Goal: Find specific page/section: Find specific page/section

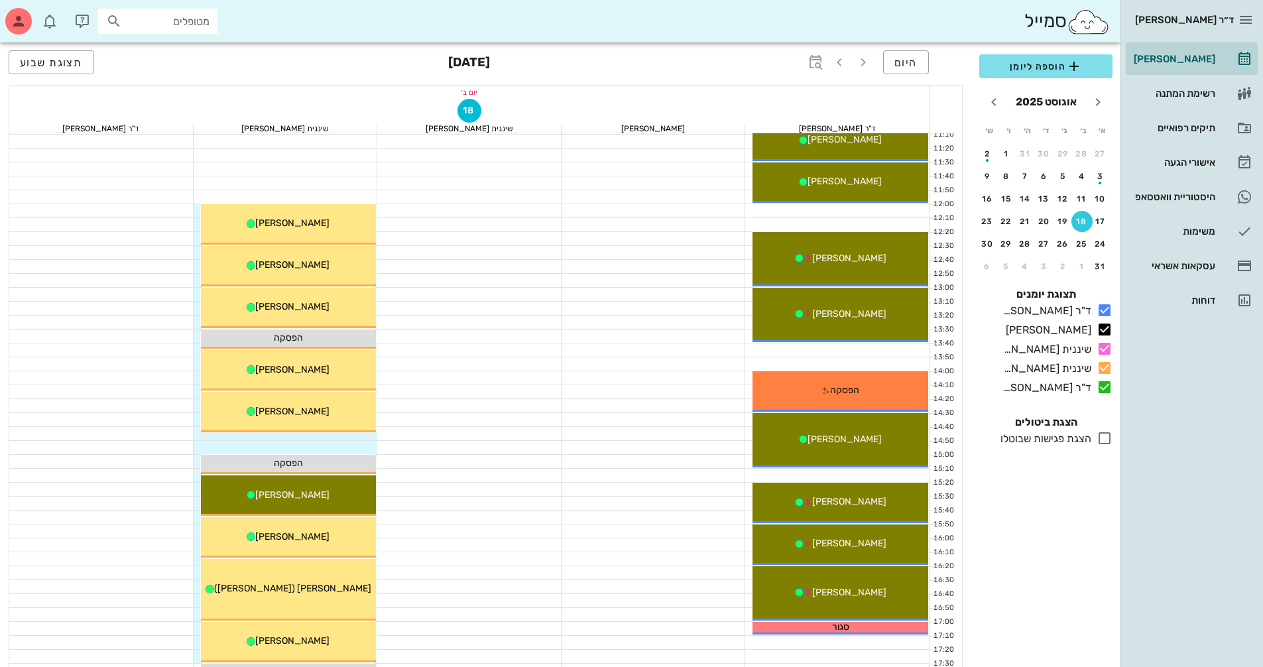
scroll to position [331, 0]
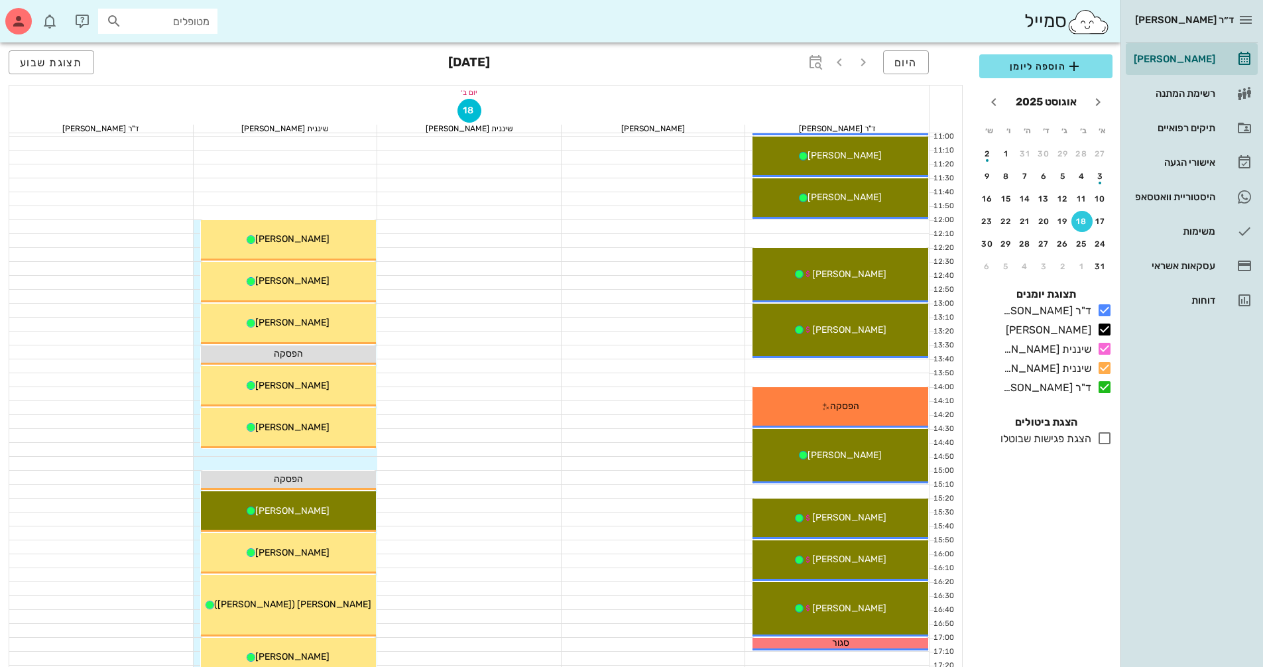
click at [890, 369] on div at bounding box center [837, 365] width 184 height 13
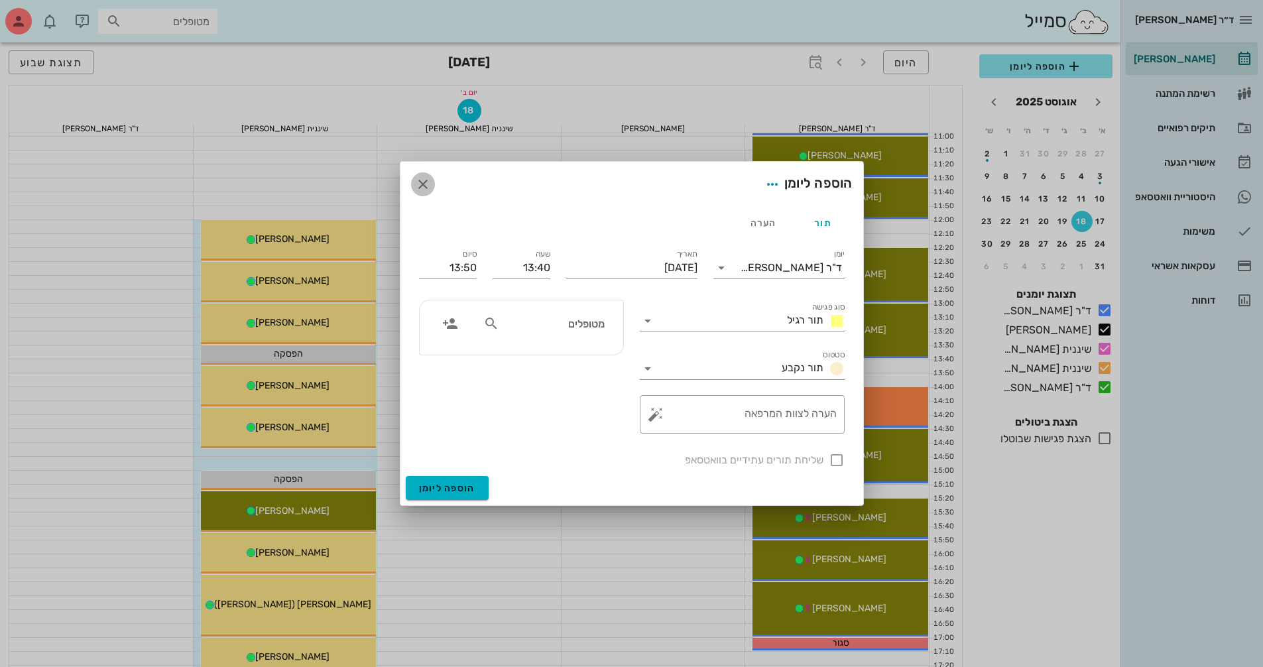
click at [424, 180] on icon "button" at bounding box center [423, 184] width 16 height 16
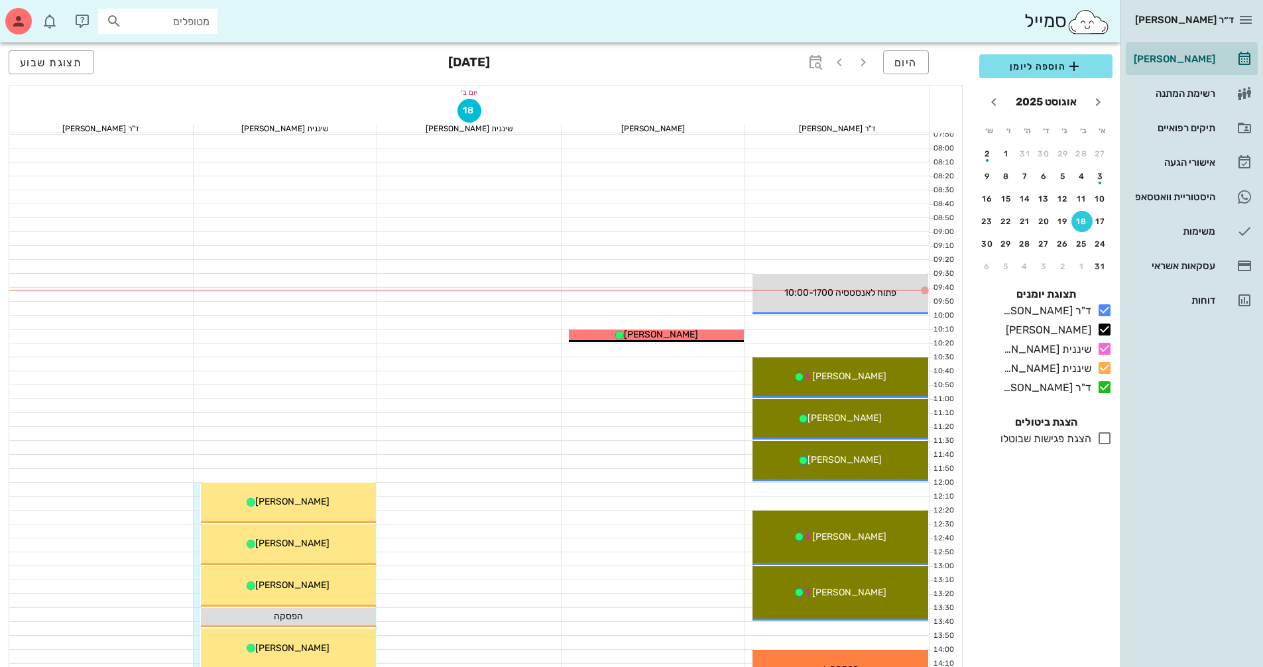
scroll to position [66, 0]
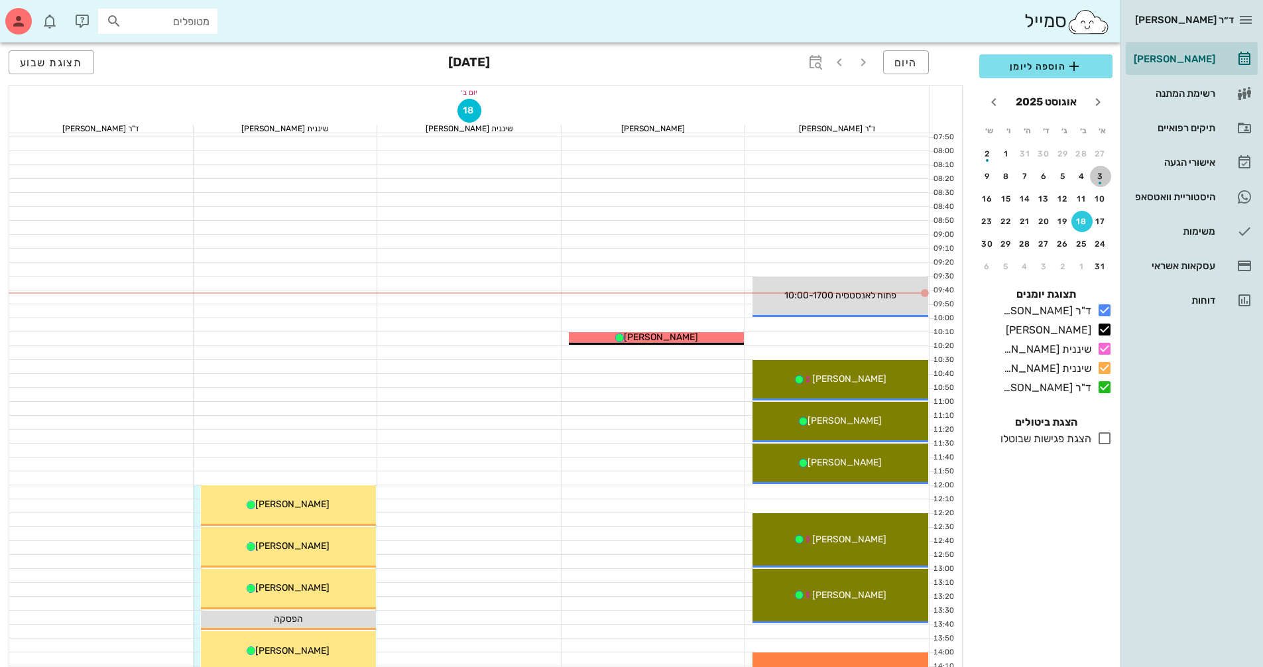
click at [1100, 182] on div "button" at bounding box center [1099, 183] width 3 height 3
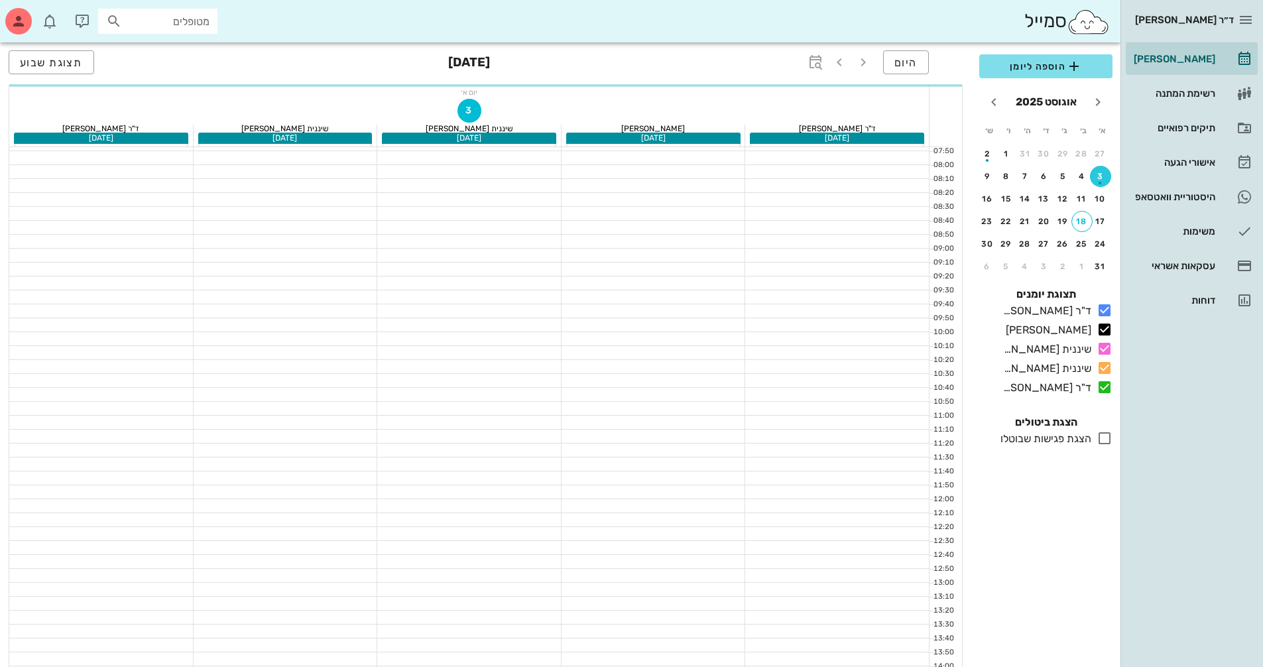
scroll to position [80, 0]
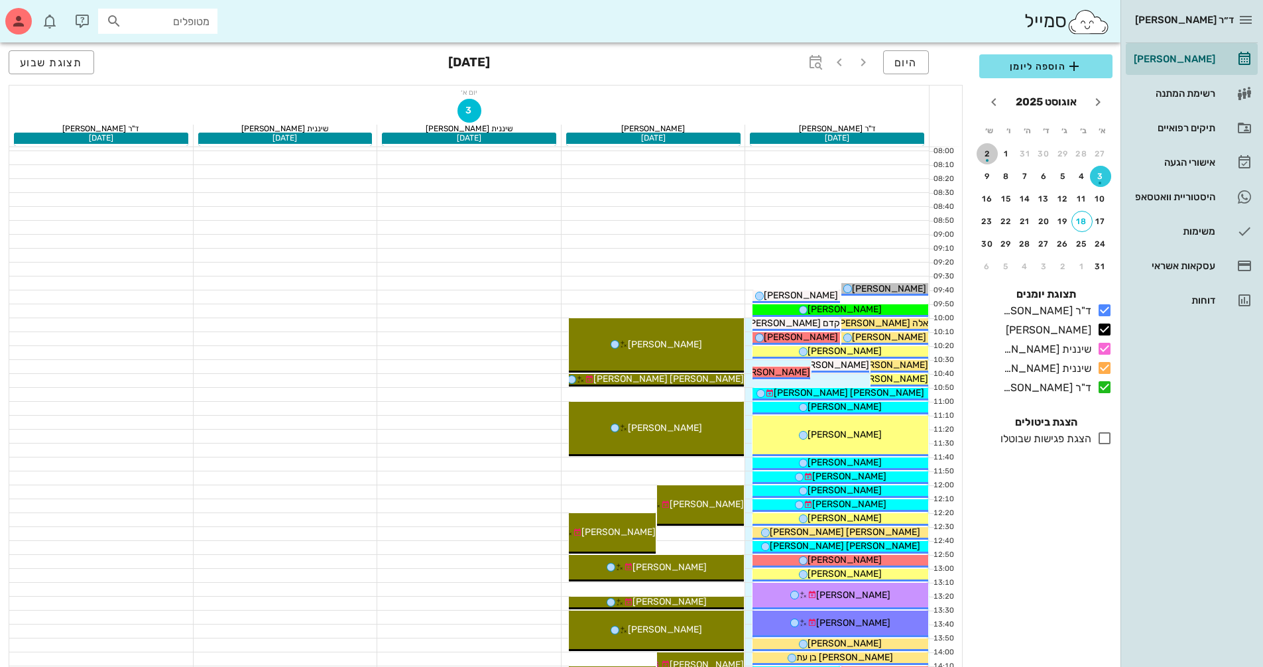
click at [986, 160] on div "button" at bounding box center [987, 160] width 3 height 3
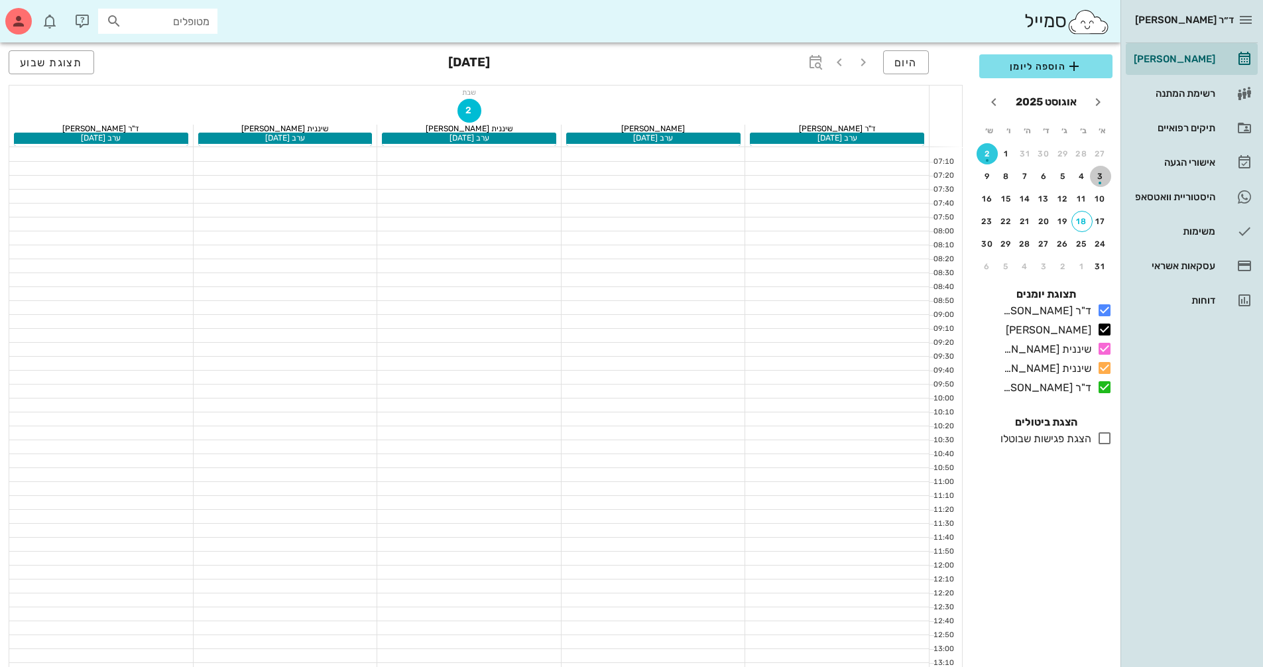
click at [1100, 181] on div "button" at bounding box center [1100, 179] width 21 height 7
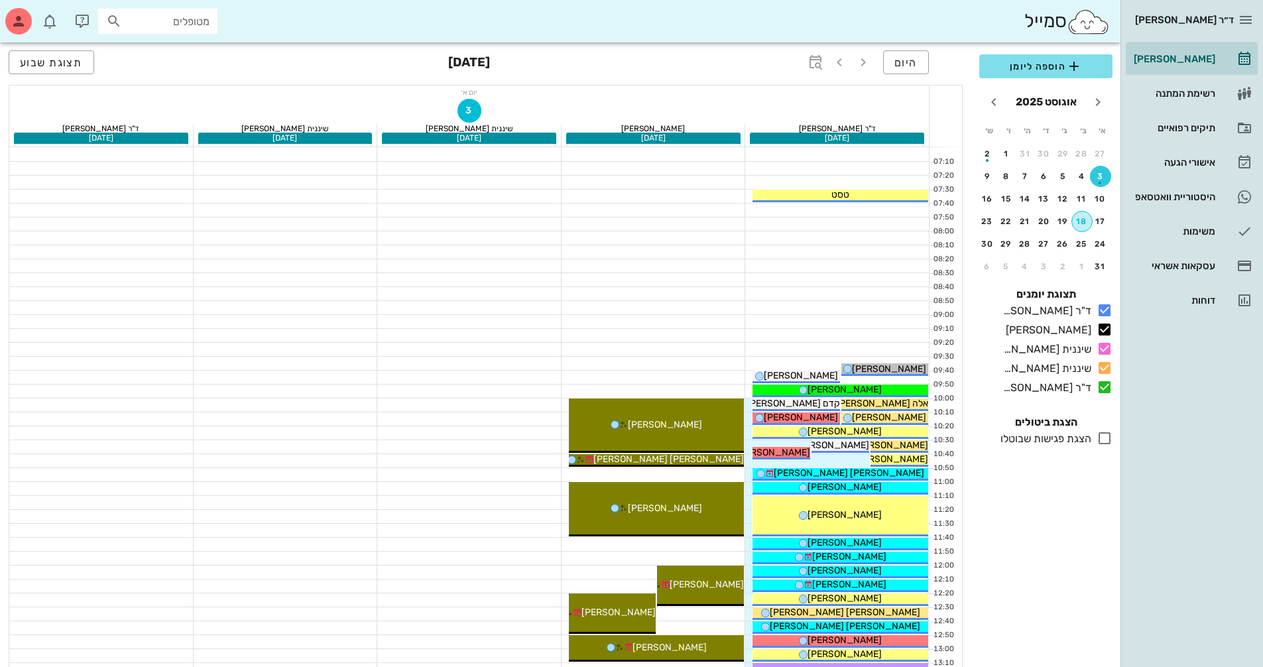
click at [1078, 223] on div "18" at bounding box center [1082, 221] width 20 height 9
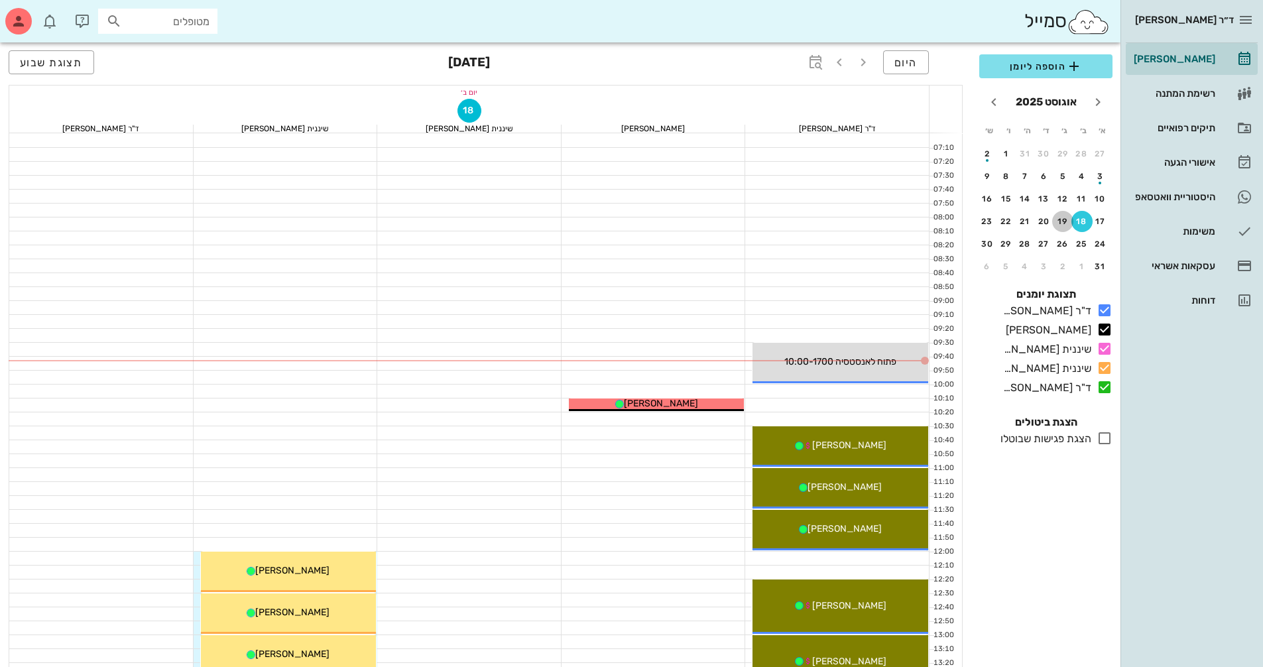
click at [1057, 223] on div "19" at bounding box center [1062, 221] width 21 height 9
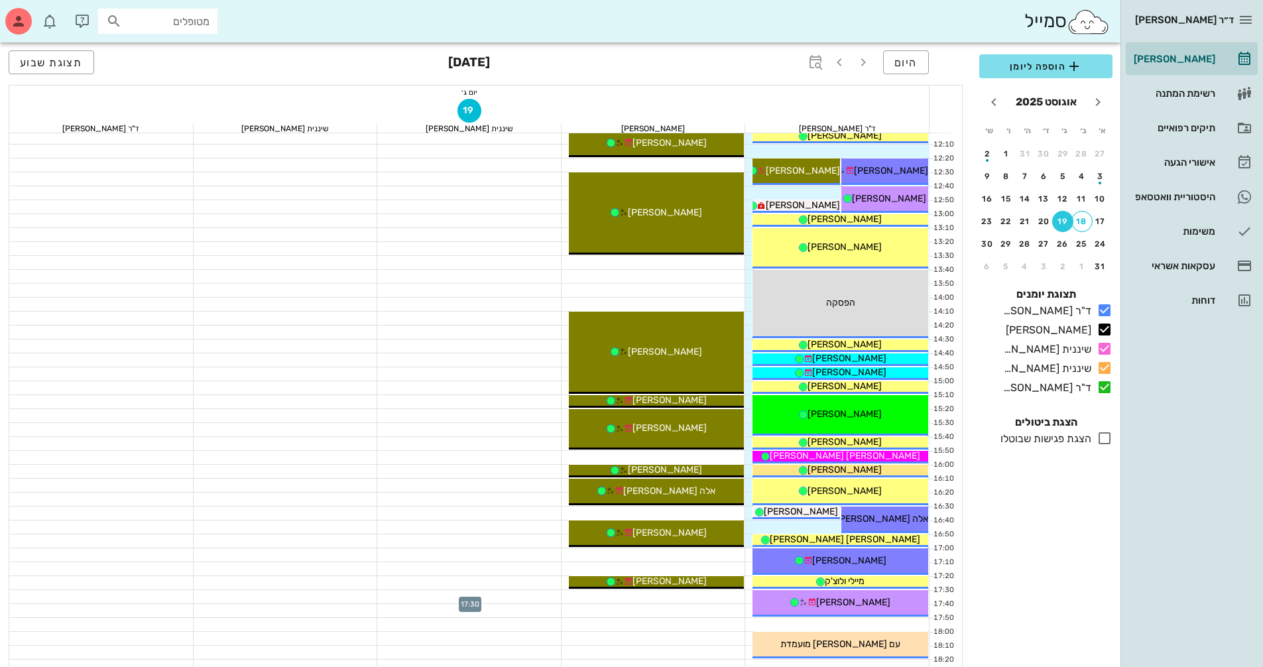
scroll to position [398, 0]
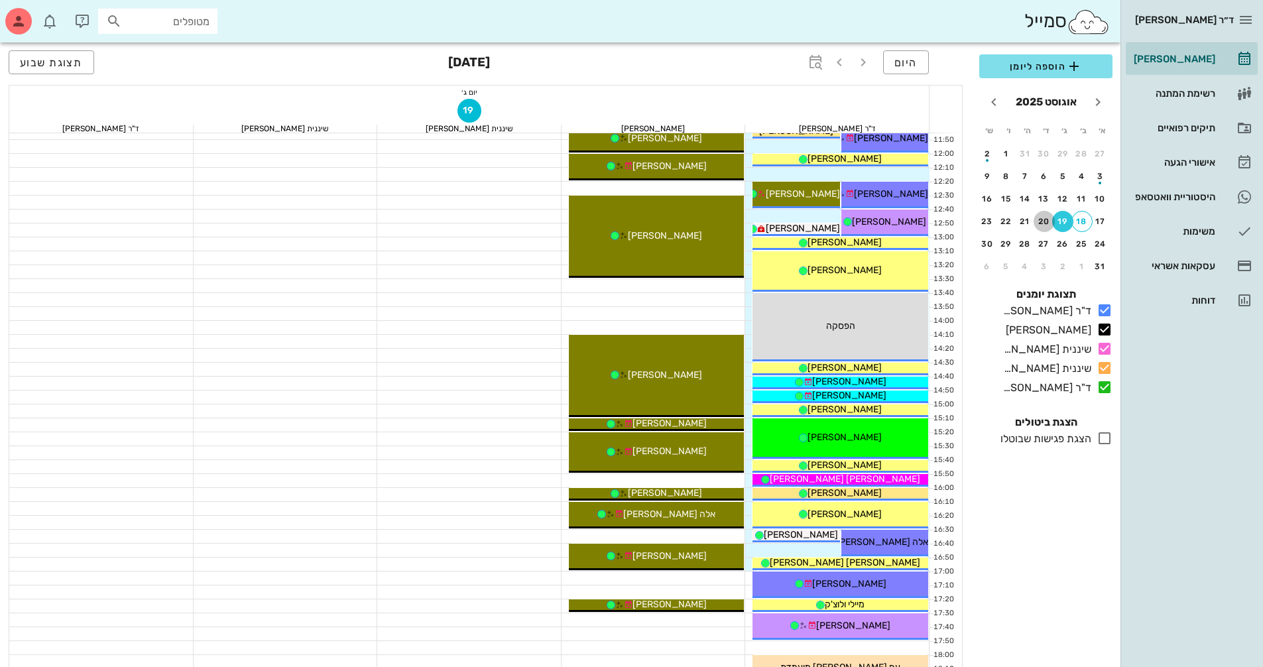
click at [1038, 222] on div "20" at bounding box center [1043, 221] width 21 height 9
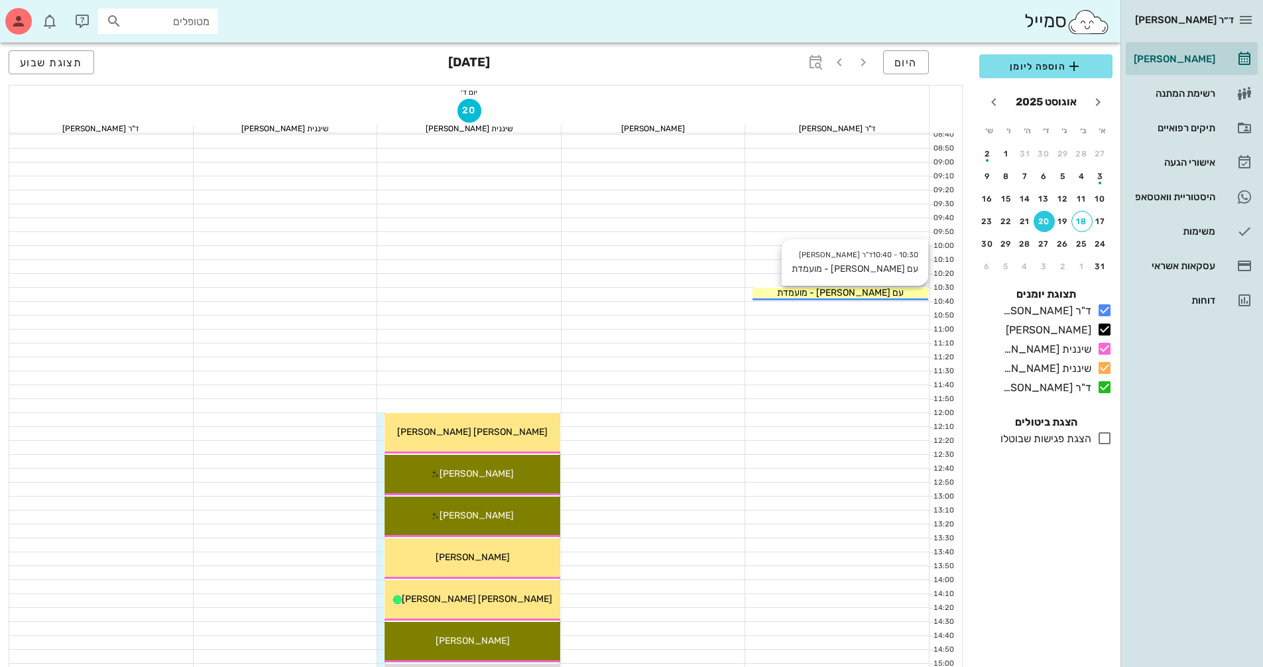
scroll to position [106, 0]
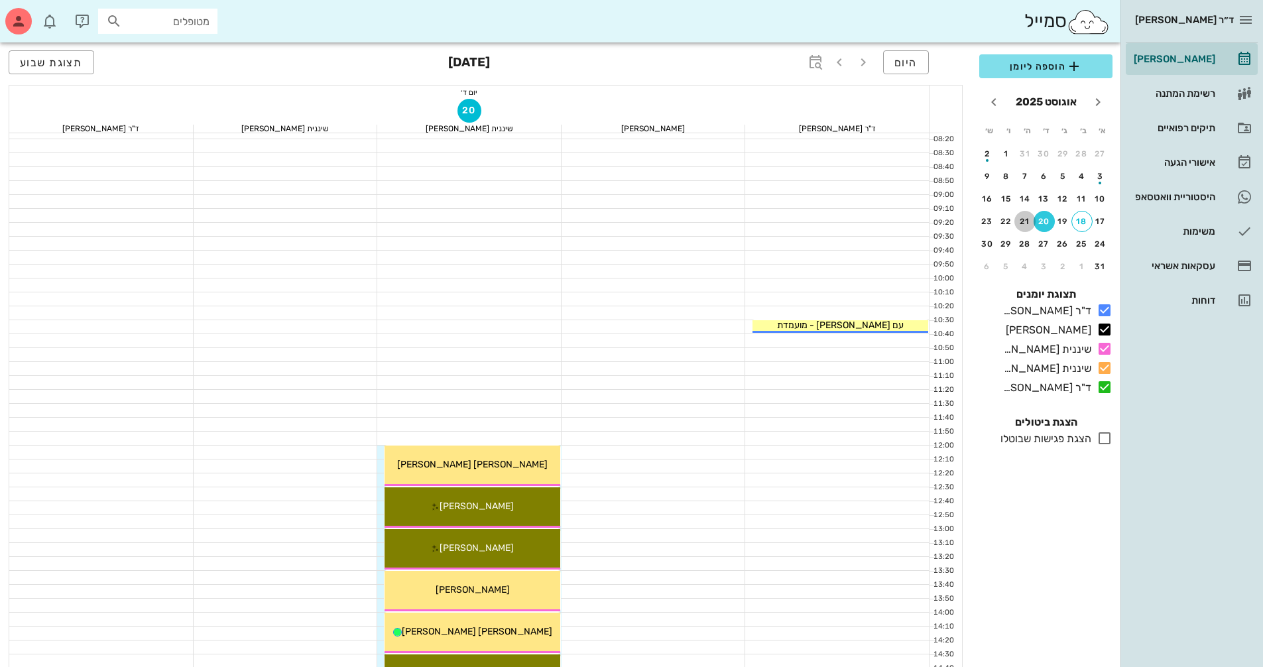
click at [1025, 221] on div "21" at bounding box center [1024, 221] width 21 height 9
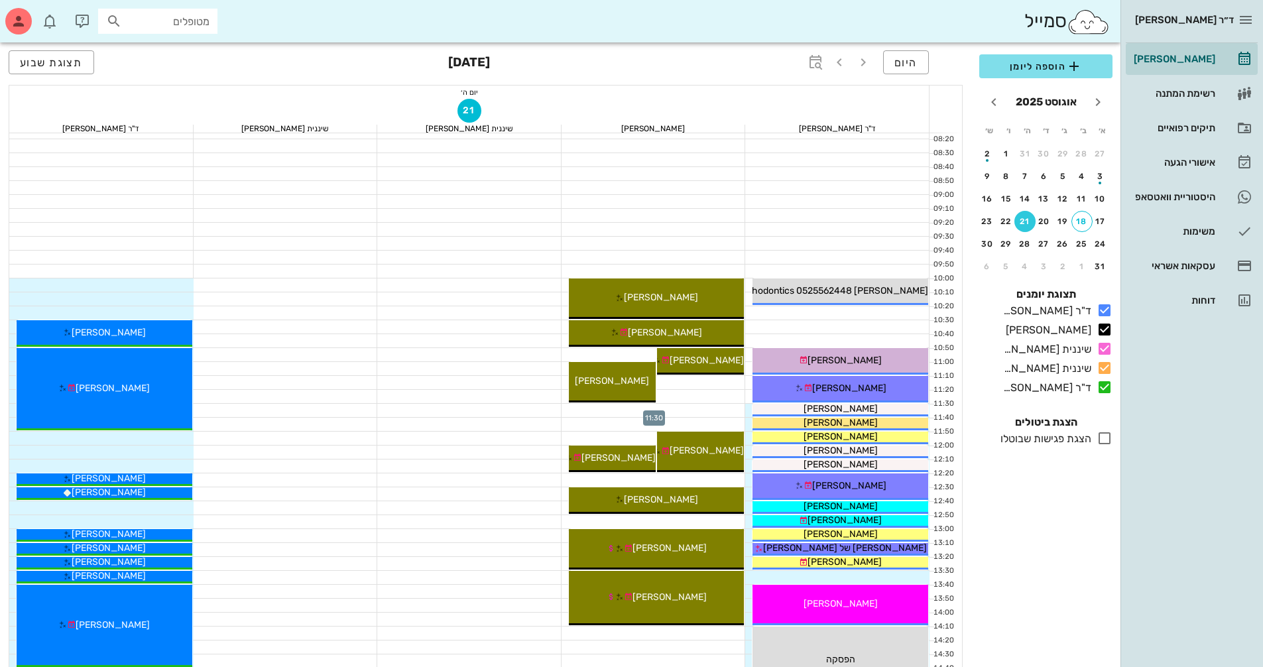
click at [701, 413] on div at bounding box center [653, 410] width 184 height 13
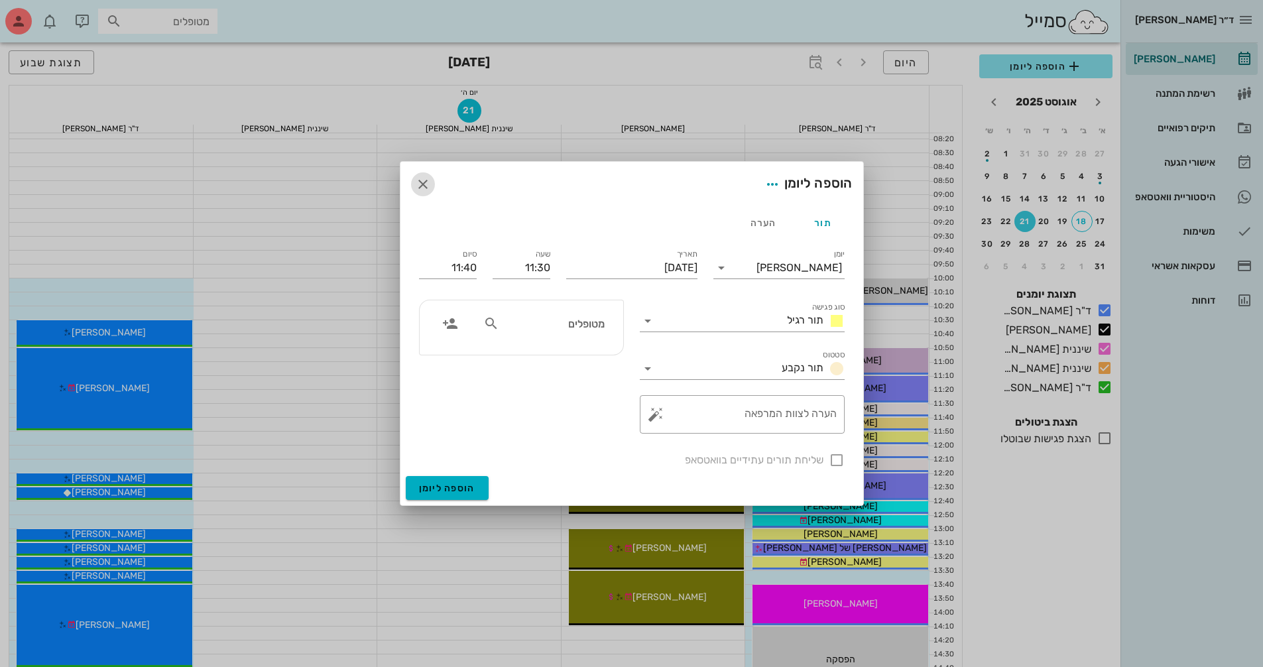
click at [420, 184] on icon "button" at bounding box center [423, 184] width 16 height 16
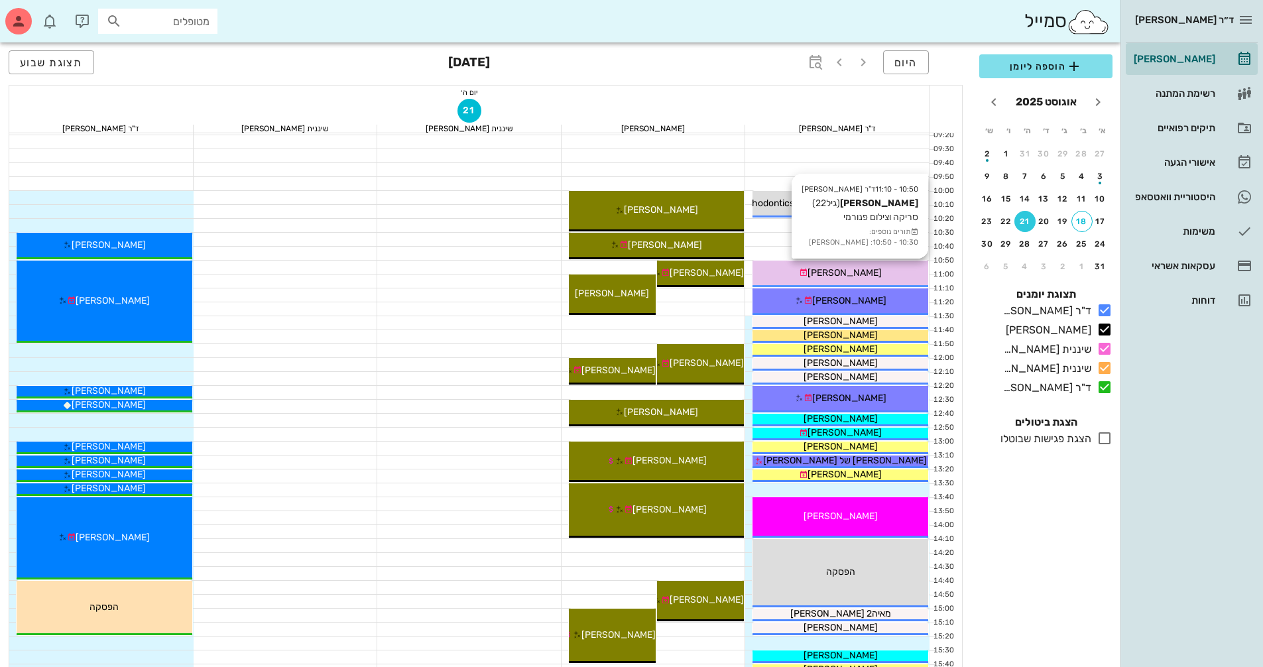
scroll to position [239, 0]
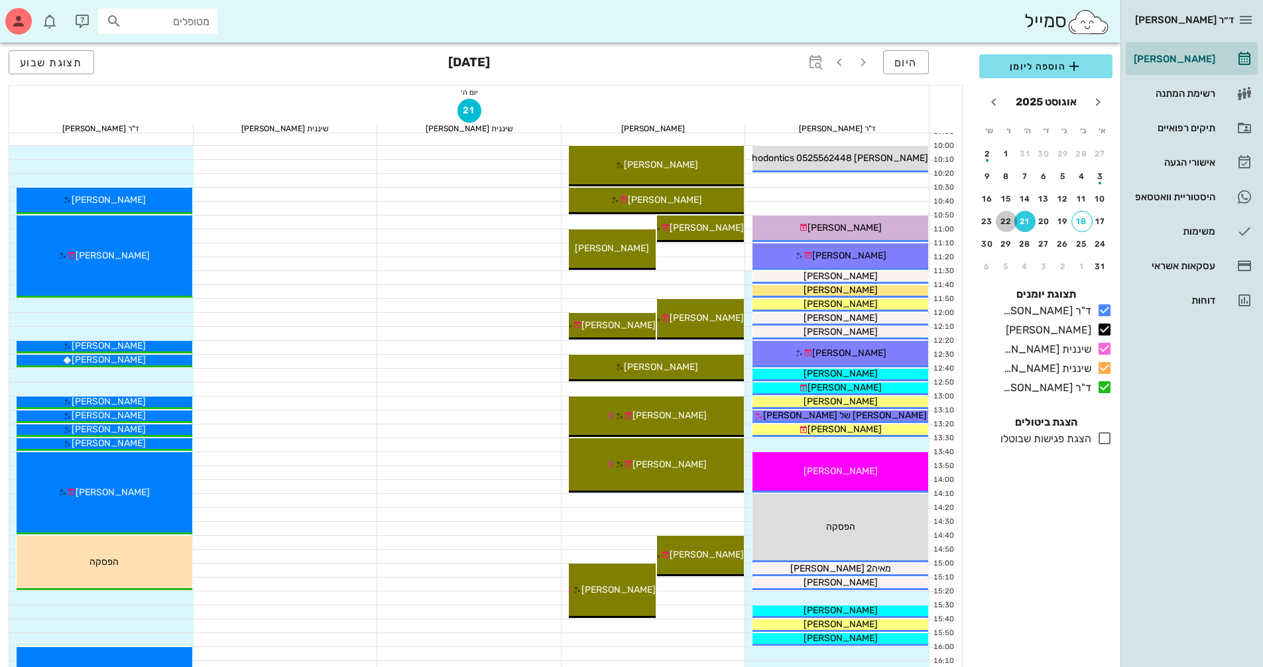
click at [1001, 227] on button "22" at bounding box center [1005, 221] width 21 height 21
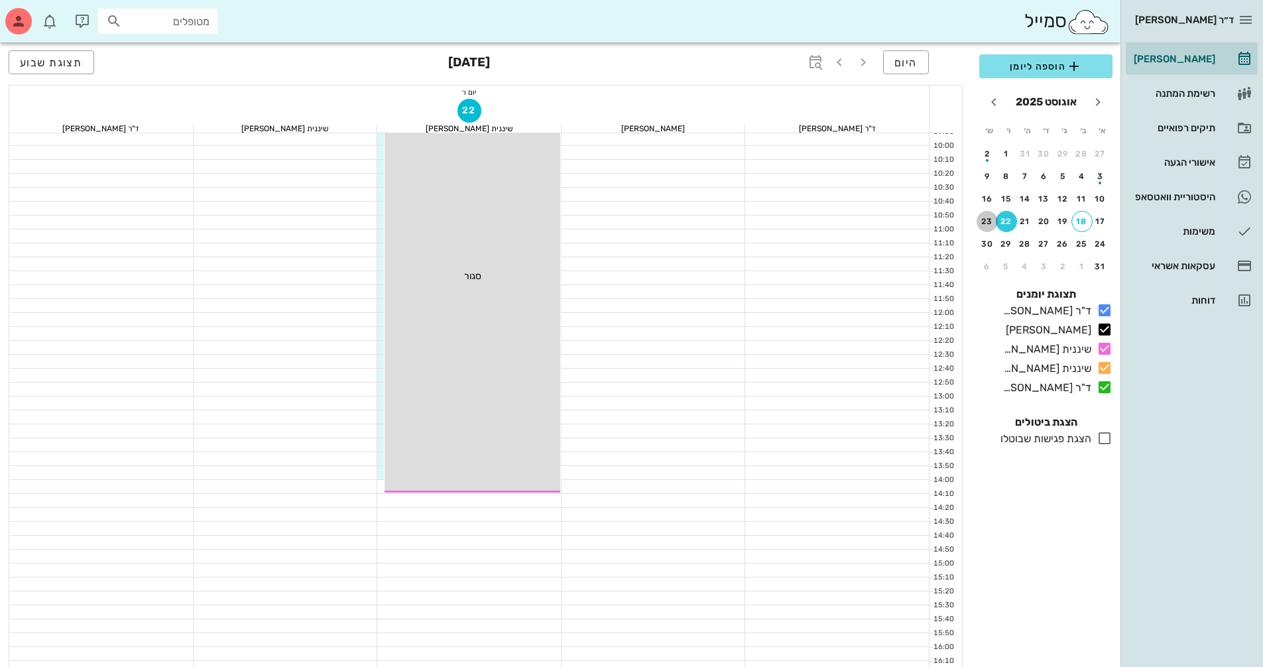
click at [988, 221] on div "23" at bounding box center [986, 221] width 21 height 9
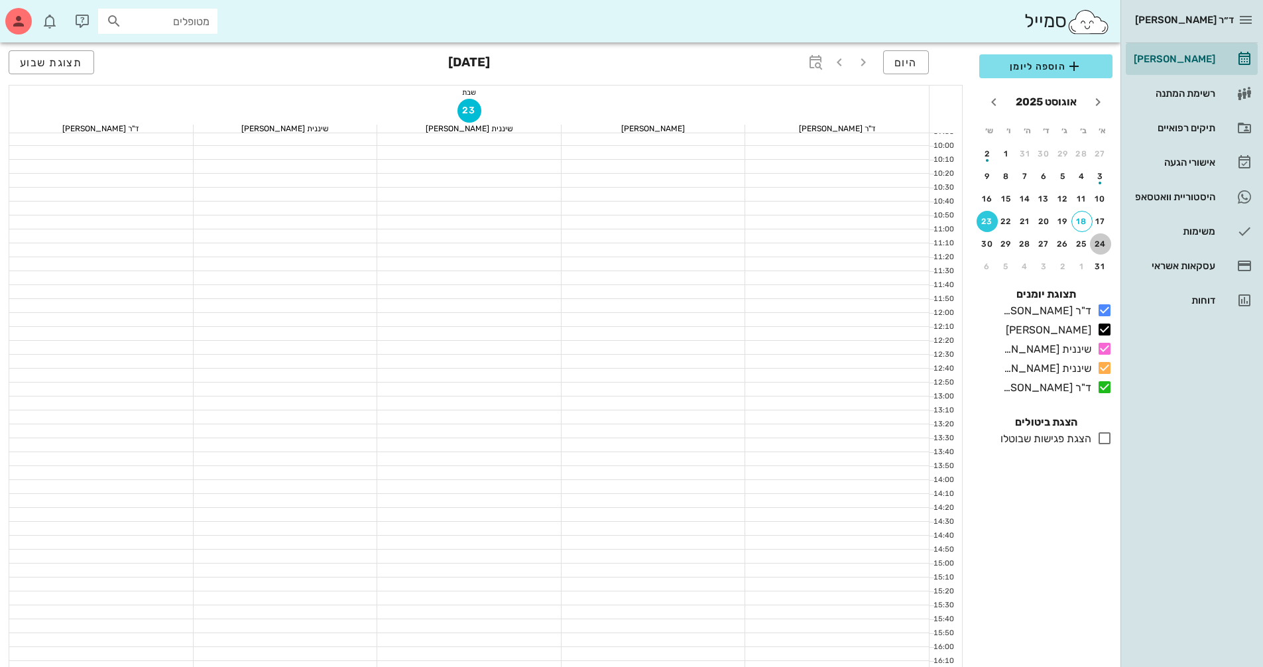
click at [1106, 241] on div "24" at bounding box center [1100, 243] width 21 height 9
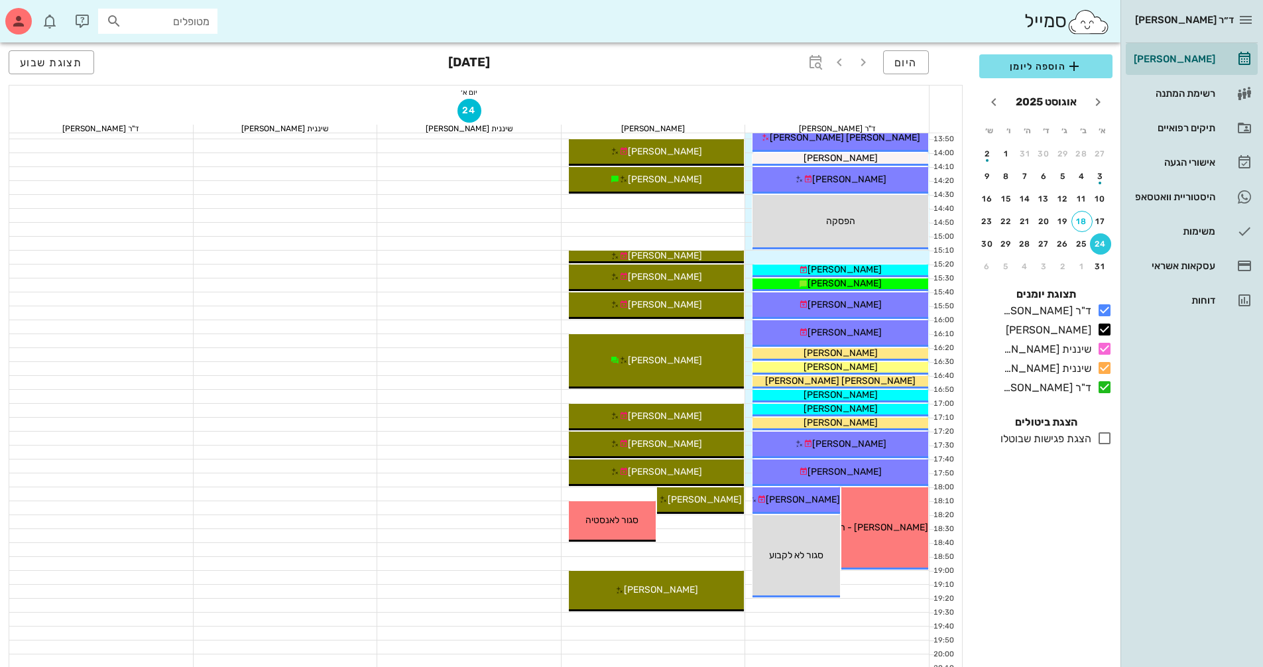
scroll to position [636, 0]
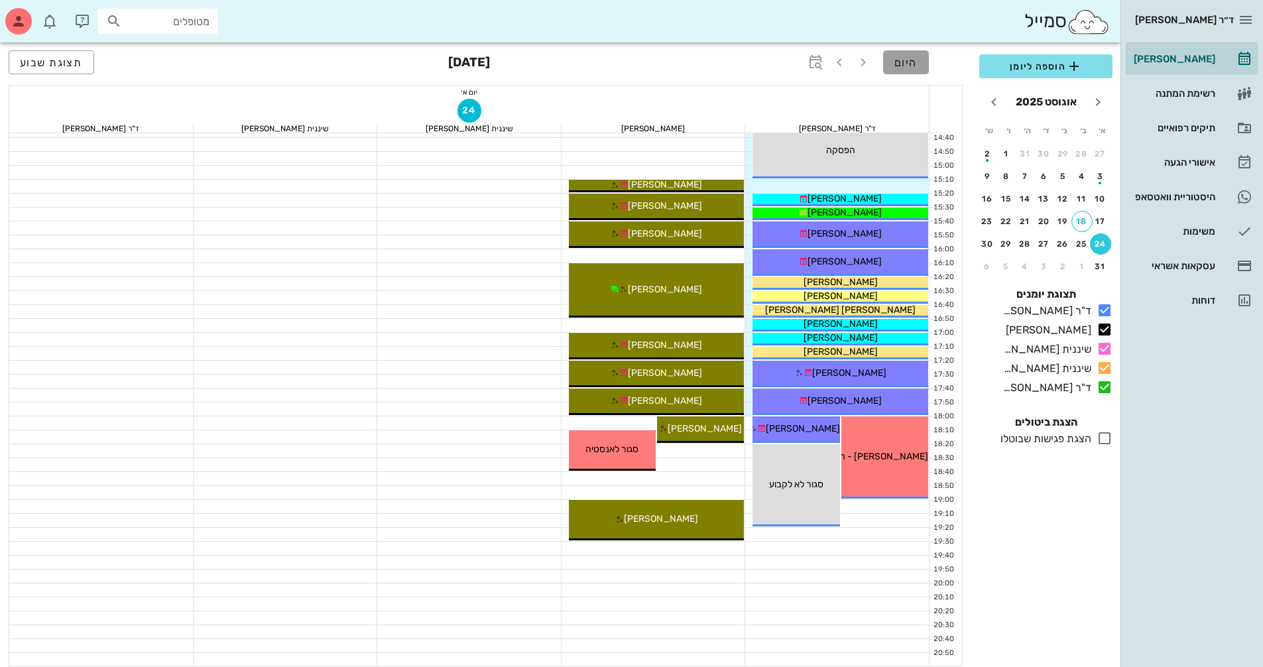
click at [903, 66] on span "היום" at bounding box center [905, 62] width 23 height 13
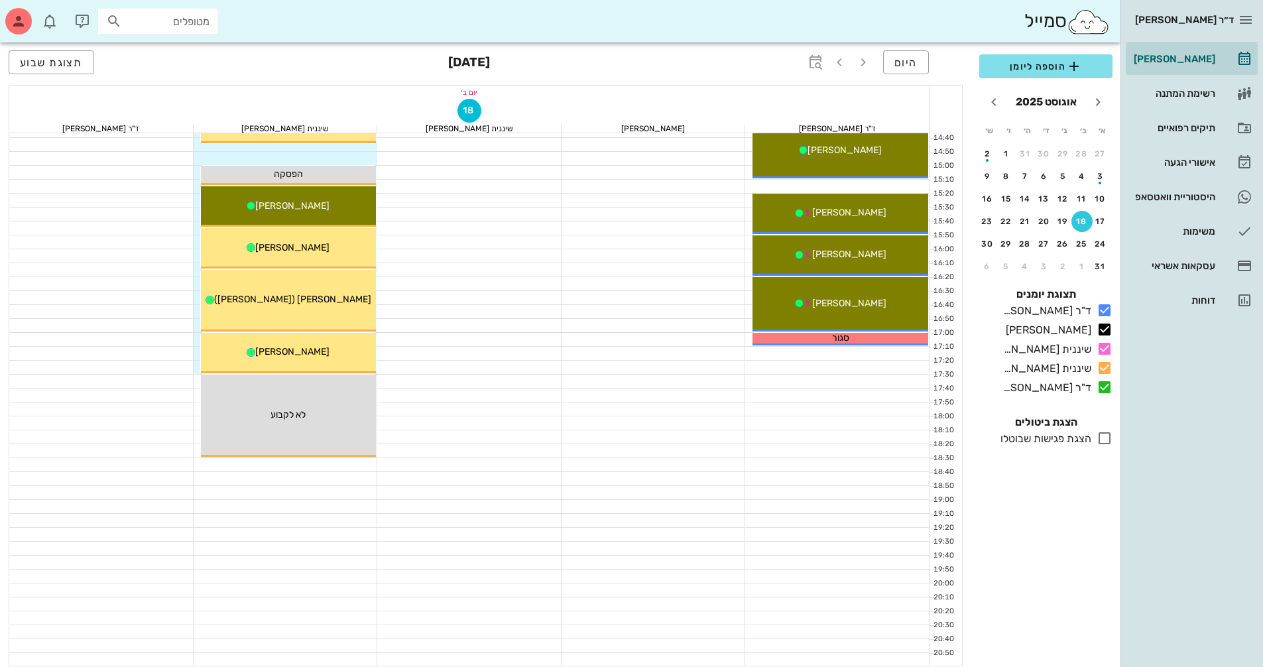
click at [880, 465] on div at bounding box center [837, 464] width 184 height 13
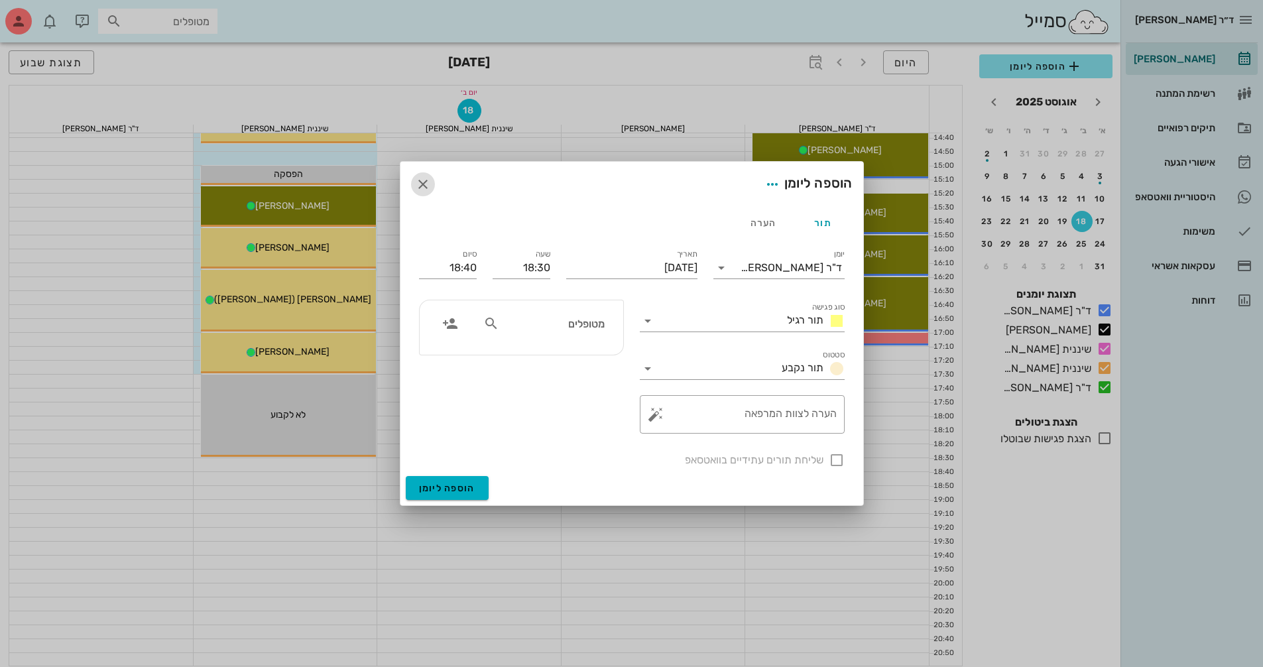
click at [424, 184] on icon "button" at bounding box center [423, 184] width 16 height 16
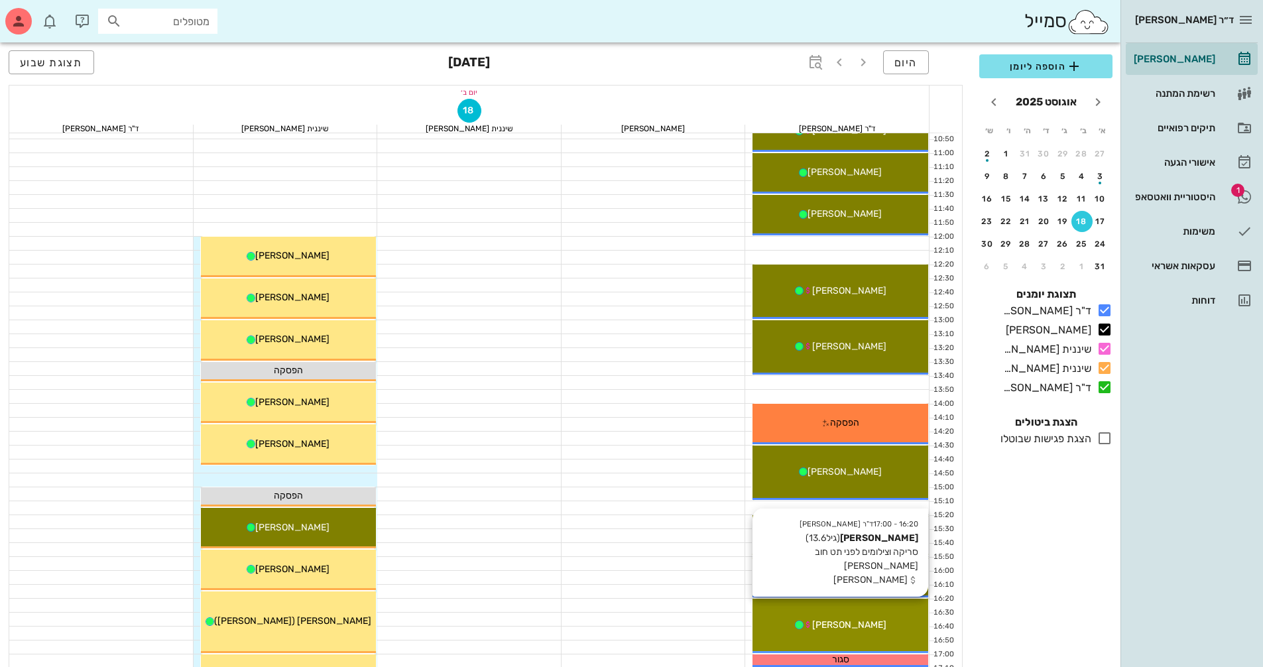
scroll to position [172, 0]
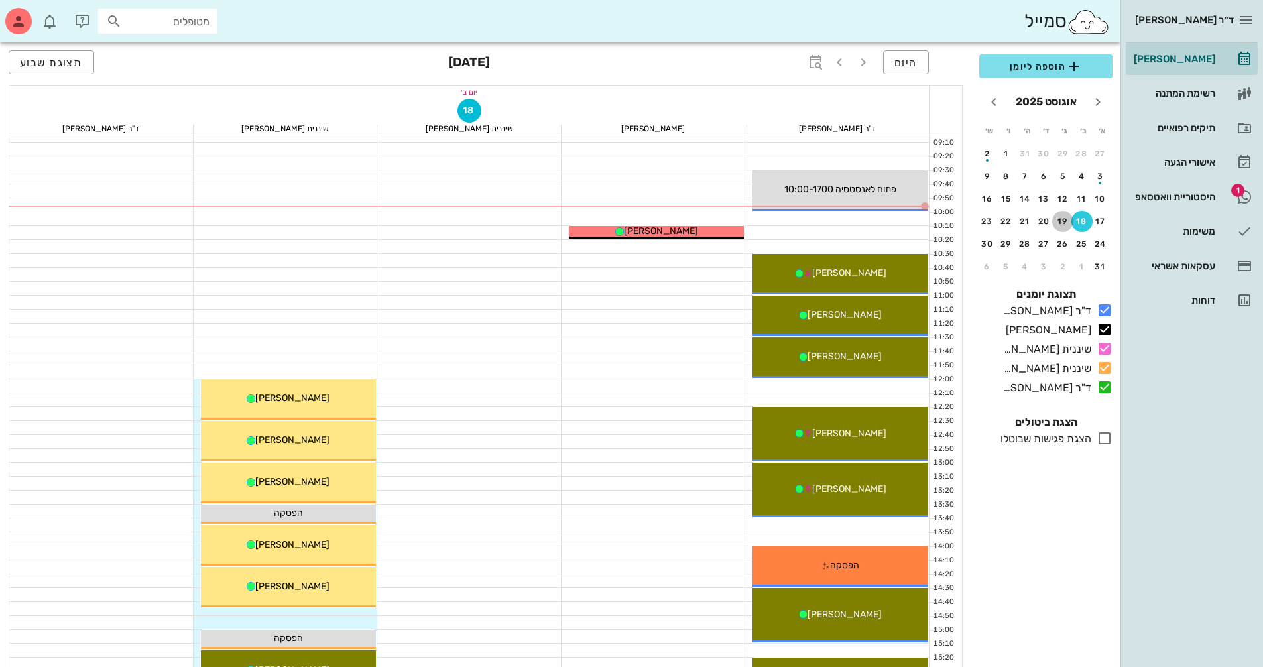
click at [1061, 226] on button "19" at bounding box center [1062, 221] width 21 height 21
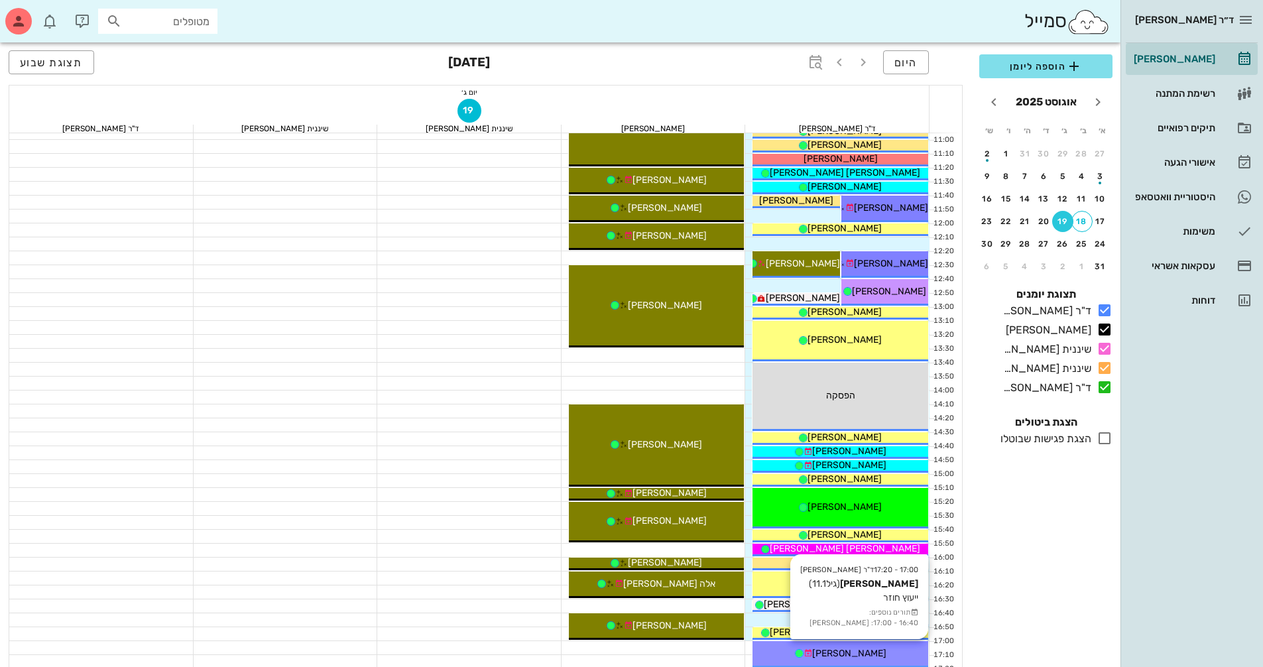
scroll to position [305, 0]
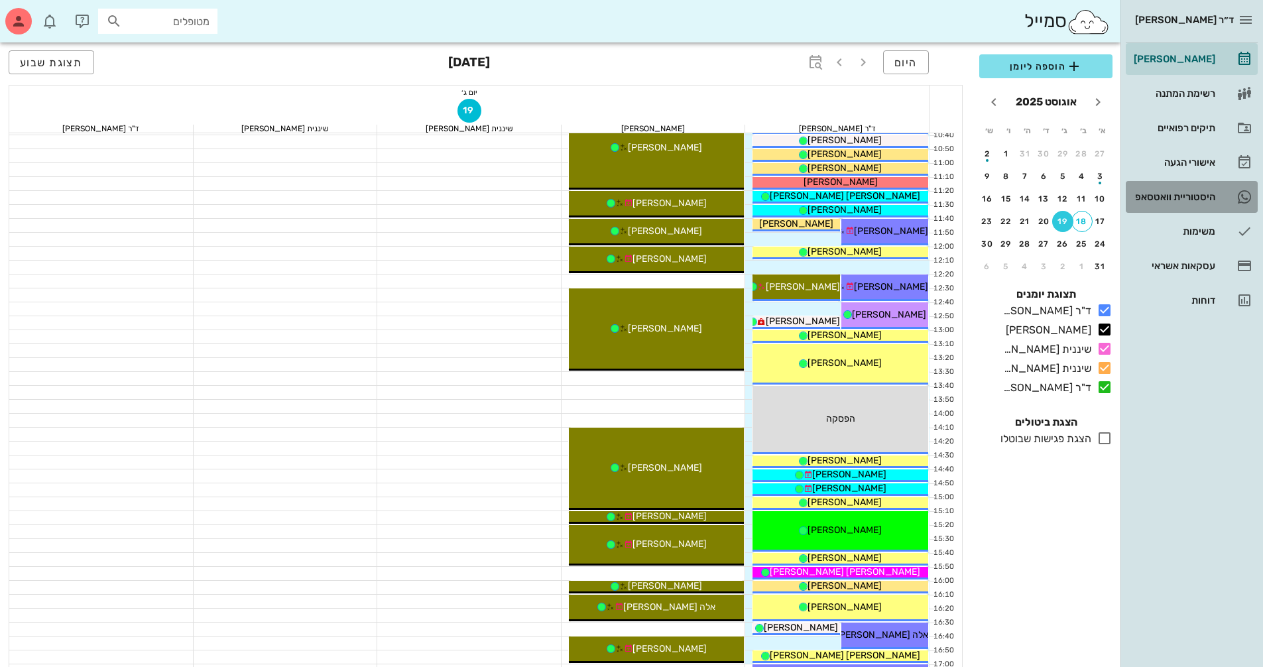
click at [1186, 187] on div "היסטוריית וואטסאפ" at bounding box center [1173, 196] width 84 height 21
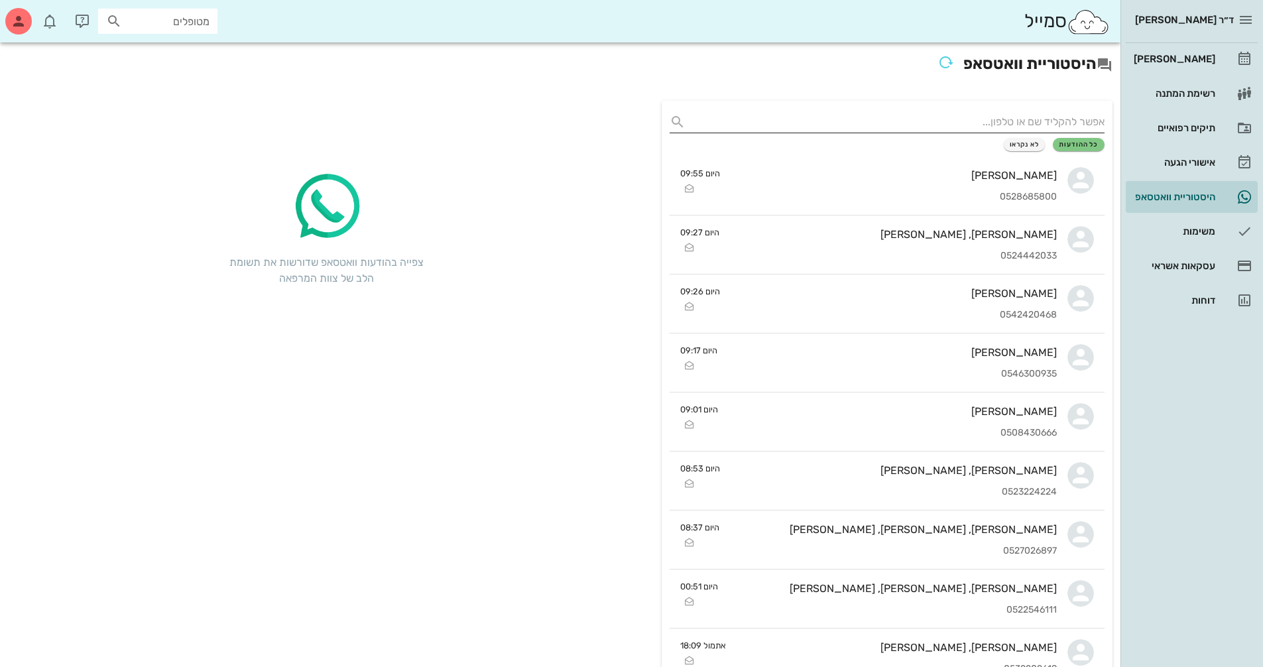
click at [1027, 119] on input "text" at bounding box center [898, 121] width 414 height 21
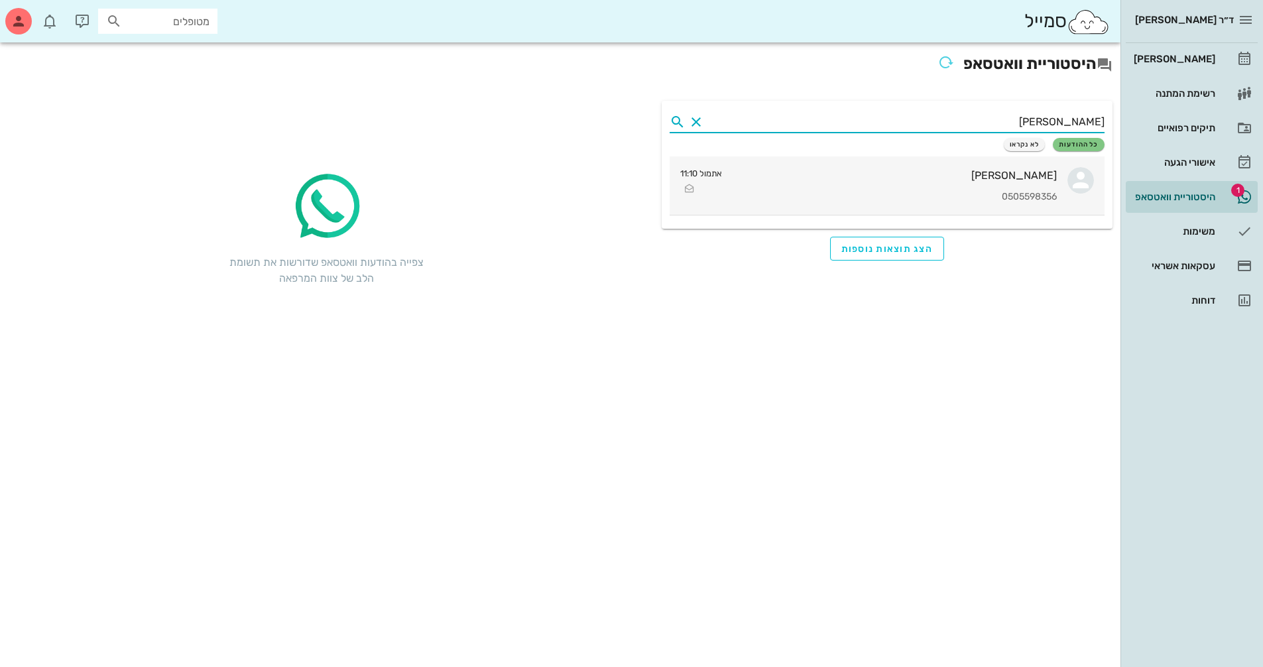
type input "[PERSON_NAME]"
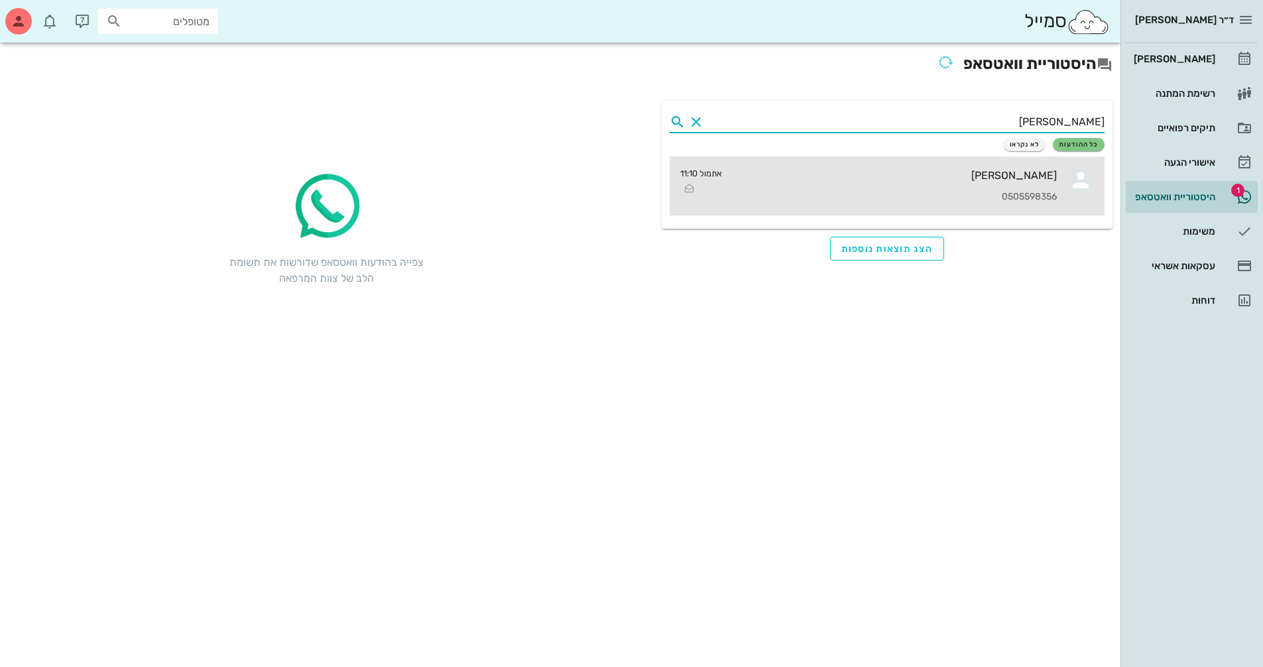
click at [952, 193] on div "0505598356" at bounding box center [894, 197] width 324 height 11
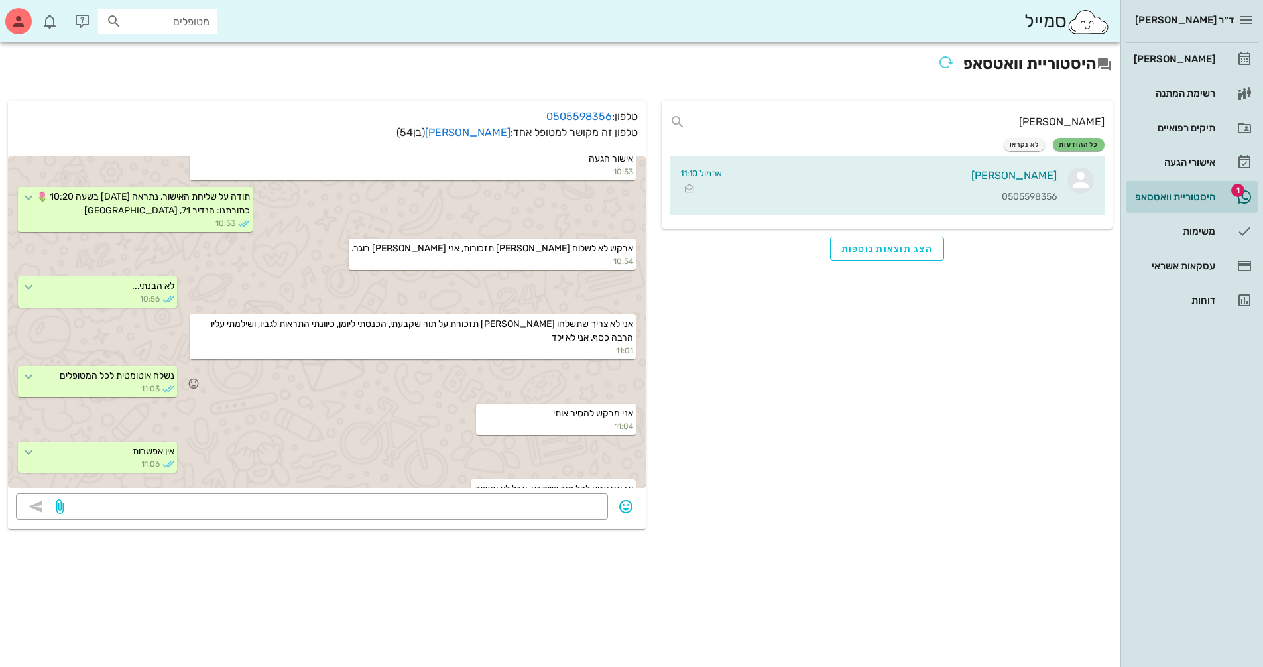
scroll to position [292, 0]
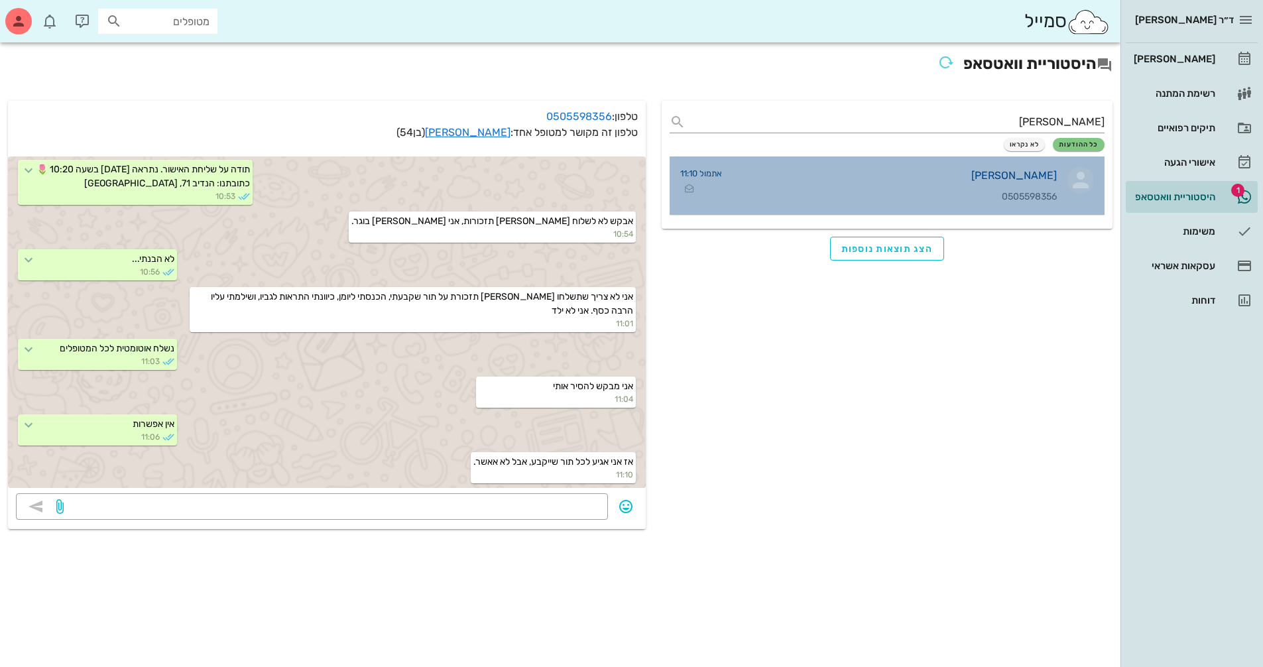
click at [1042, 170] on div "[PERSON_NAME]" at bounding box center [894, 175] width 324 height 13
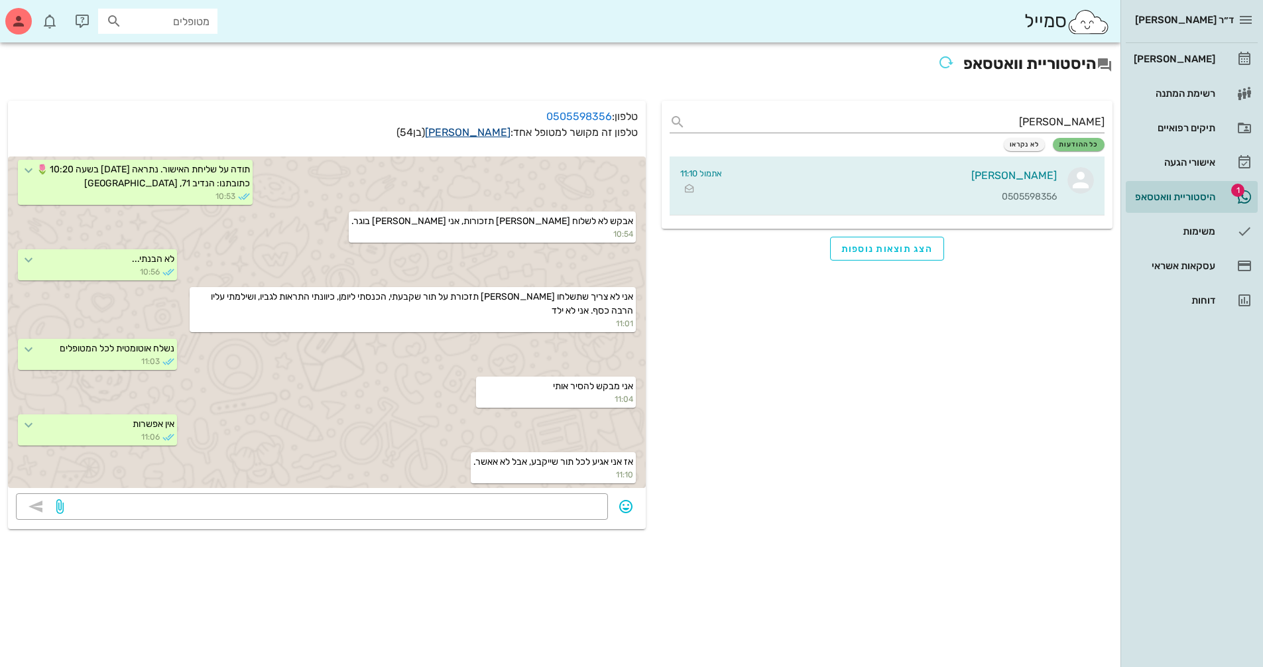
click at [488, 132] on link "[PERSON_NAME]" at bounding box center [467, 132] width 85 height 13
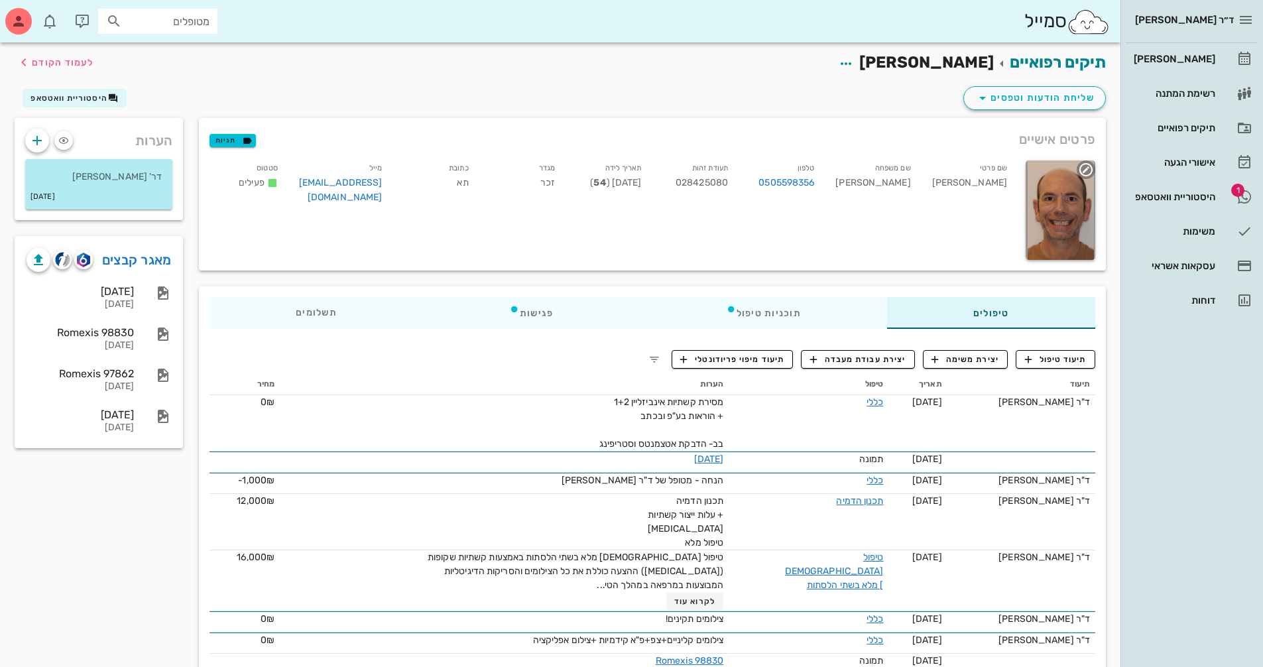
click at [1058, 198] on div at bounding box center [1060, 209] width 70 height 99
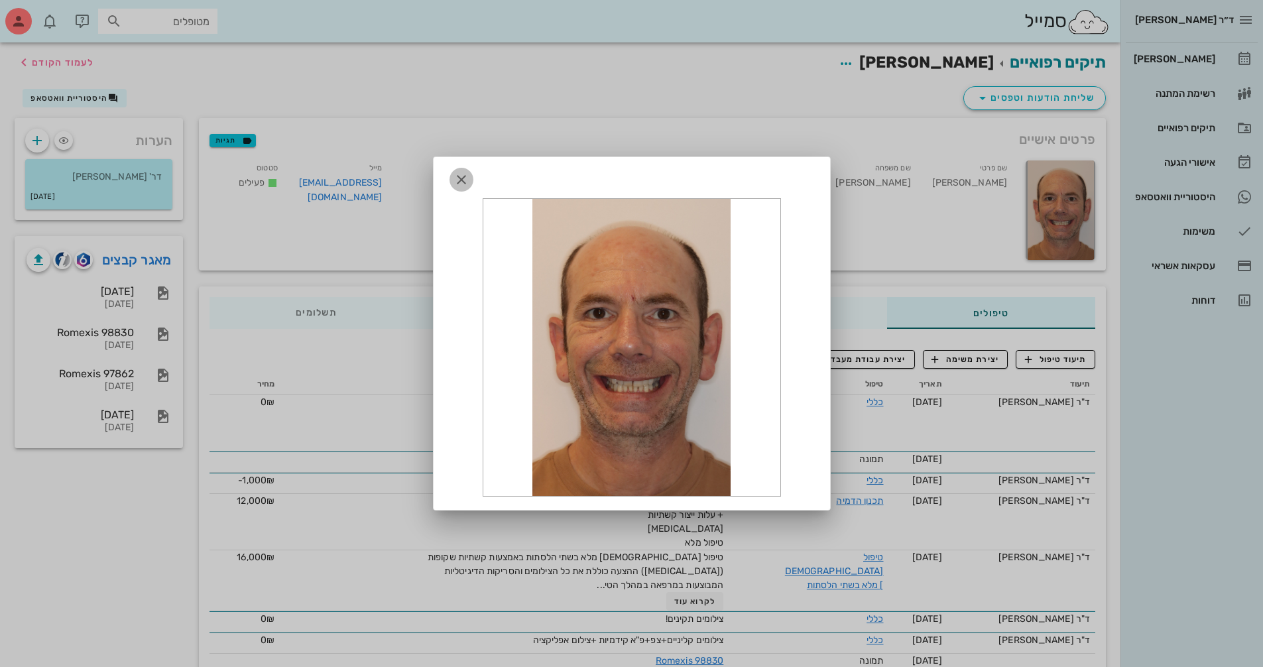
click at [463, 180] on icon "button" at bounding box center [461, 180] width 16 height 16
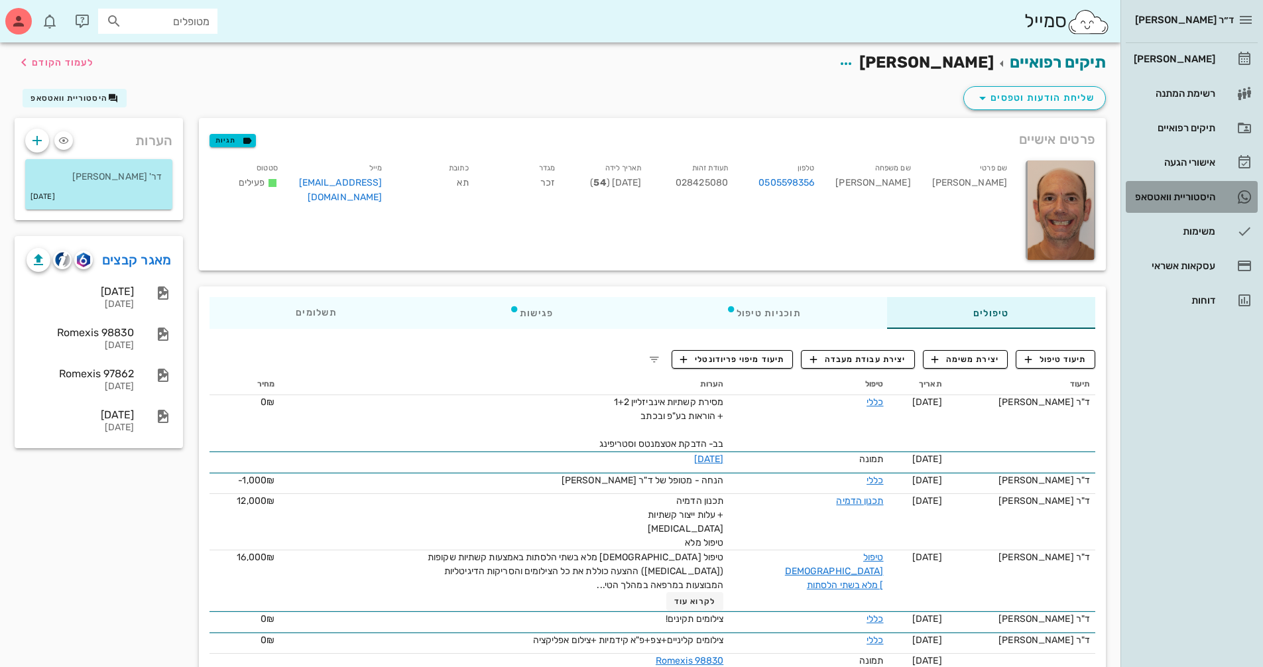
click at [1201, 192] on div "היסטוריית וואטסאפ" at bounding box center [1173, 197] width 84 height 11
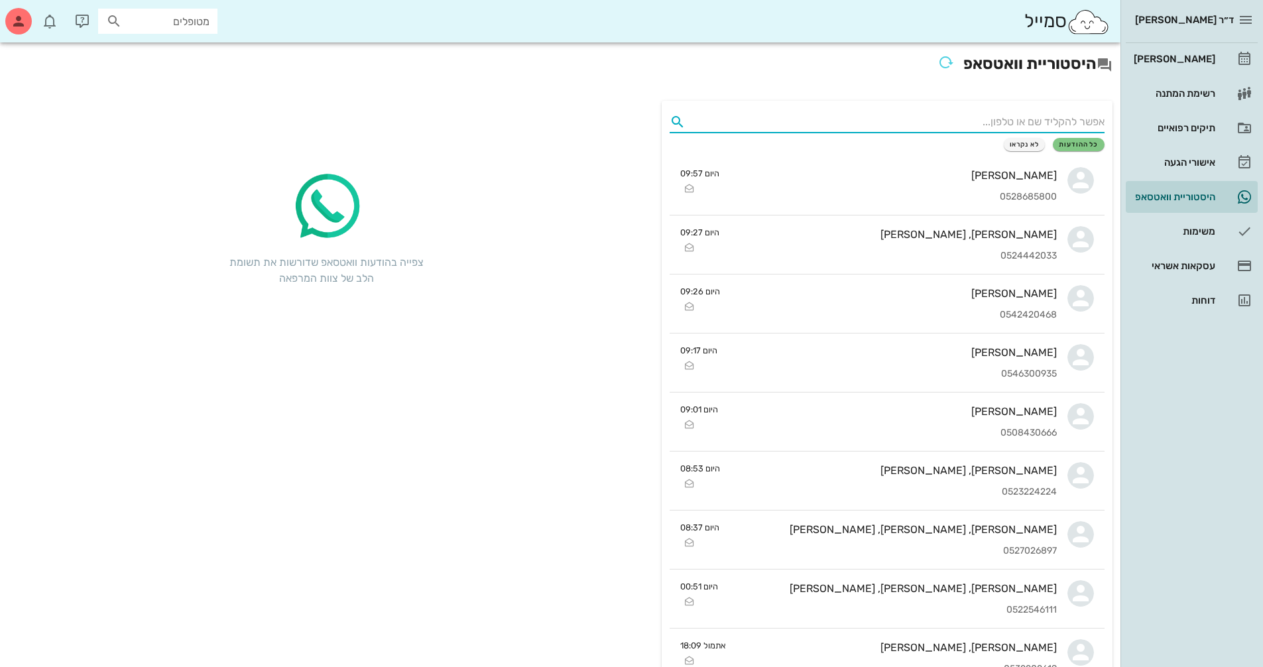
click at [999, 120] on input "text" at bounding box center [898, 121] width 414 height 21
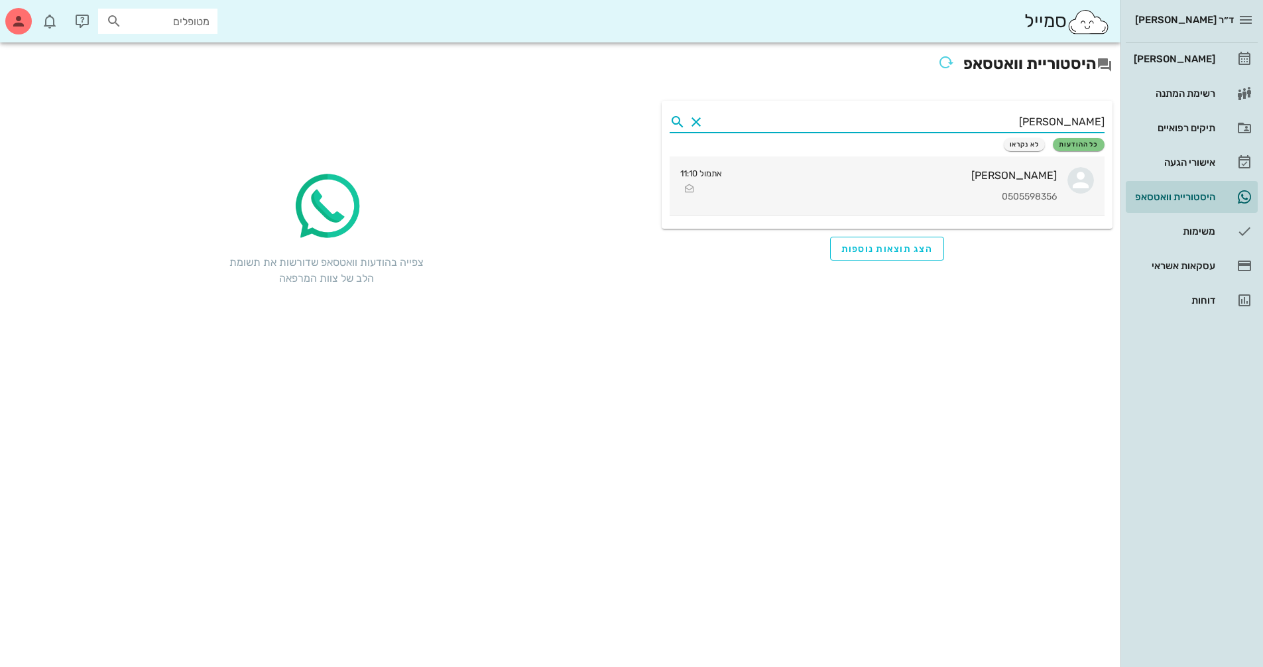
type input "[PERSON_NAME]"
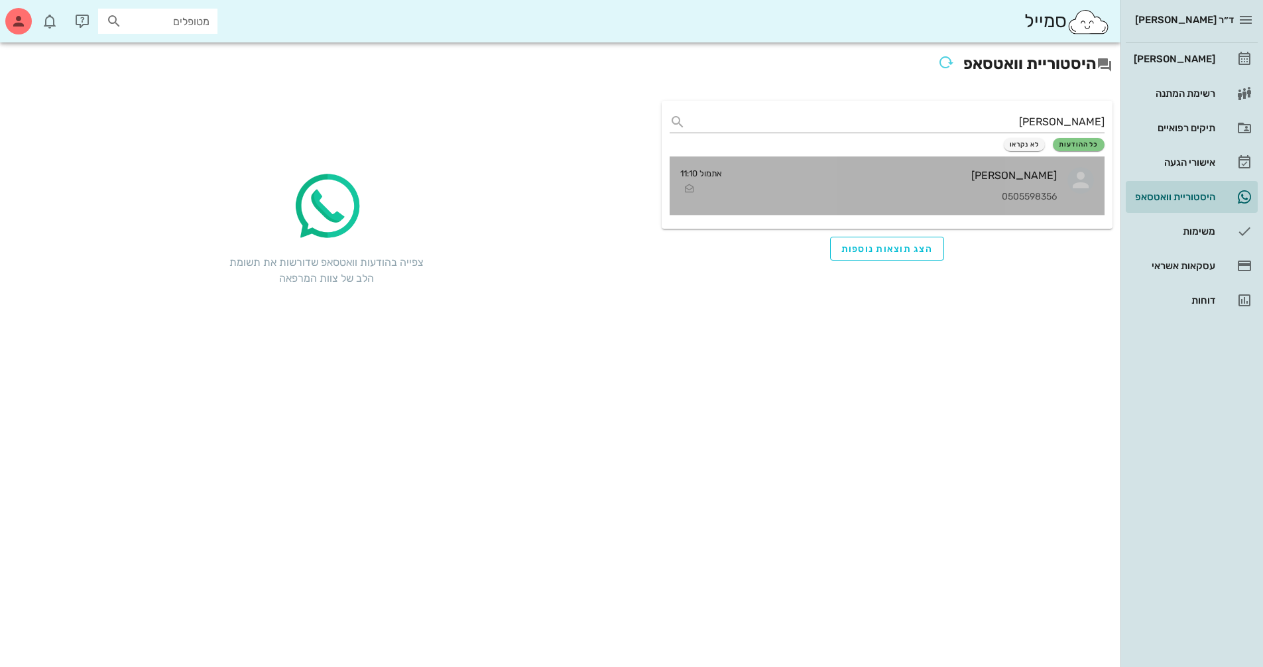
click at [1004, 190] on div "[PERSON_NAME] 0505598356" at bounding box center [894, 185] width 324 height 58
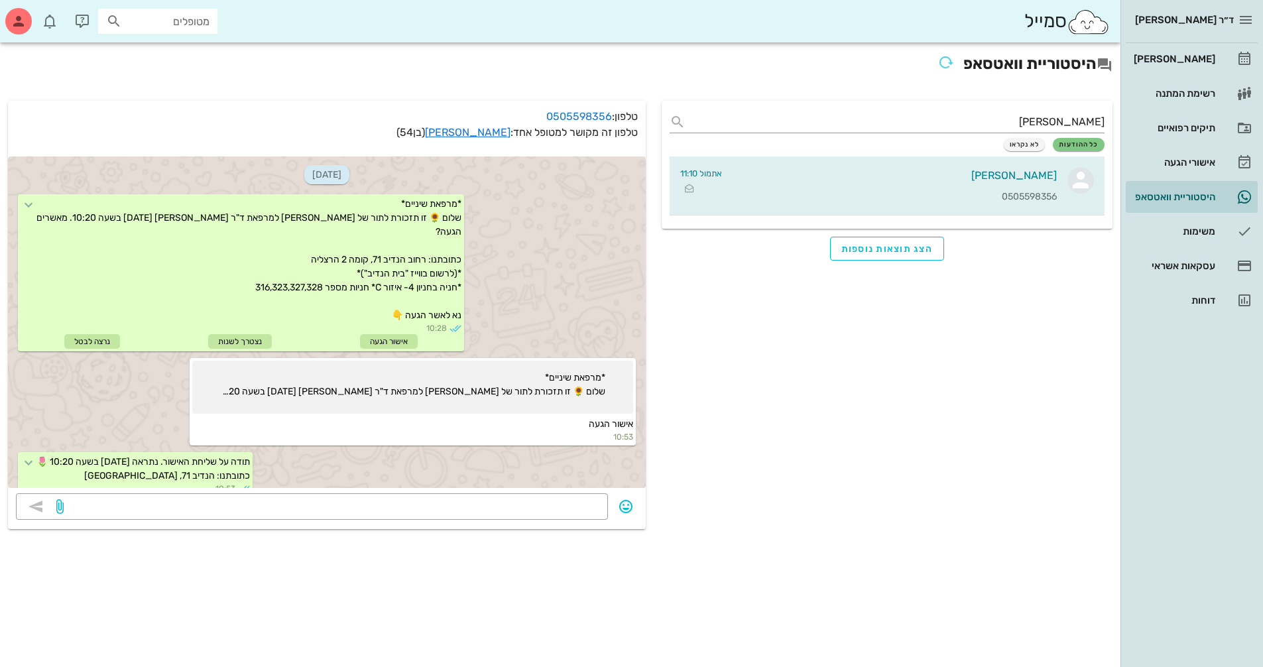
scroll to position [292, 0]
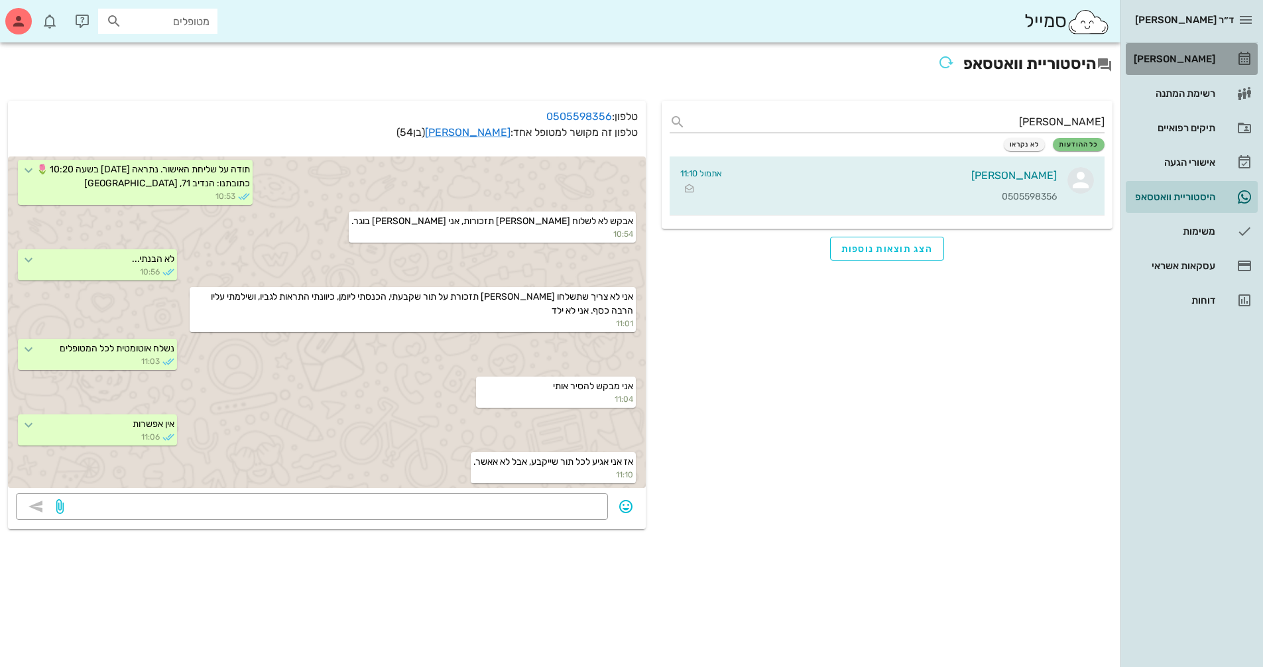
click at [1207, 54] on div "[PERSON_NAME]" at bounding box center [1173, 59] width 84 height 11
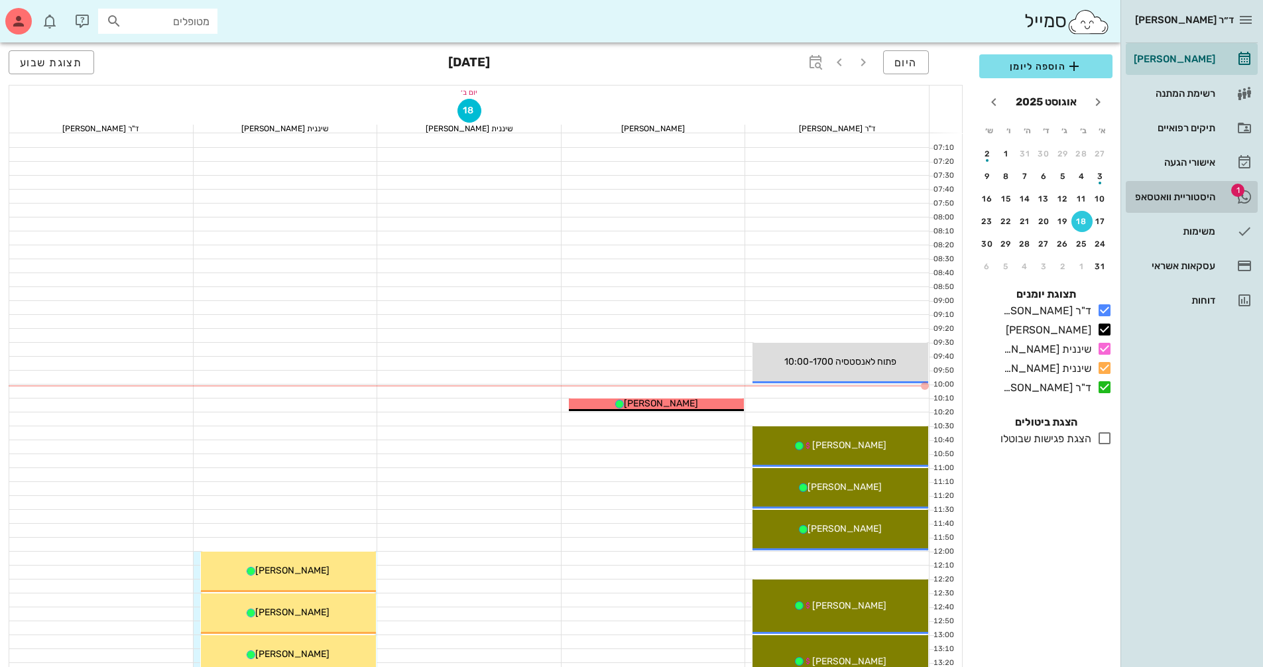
click at [1168, 196] on div "היסטוריית וואטסאפ" at bounding box center [1173, 197] width 84 height 11
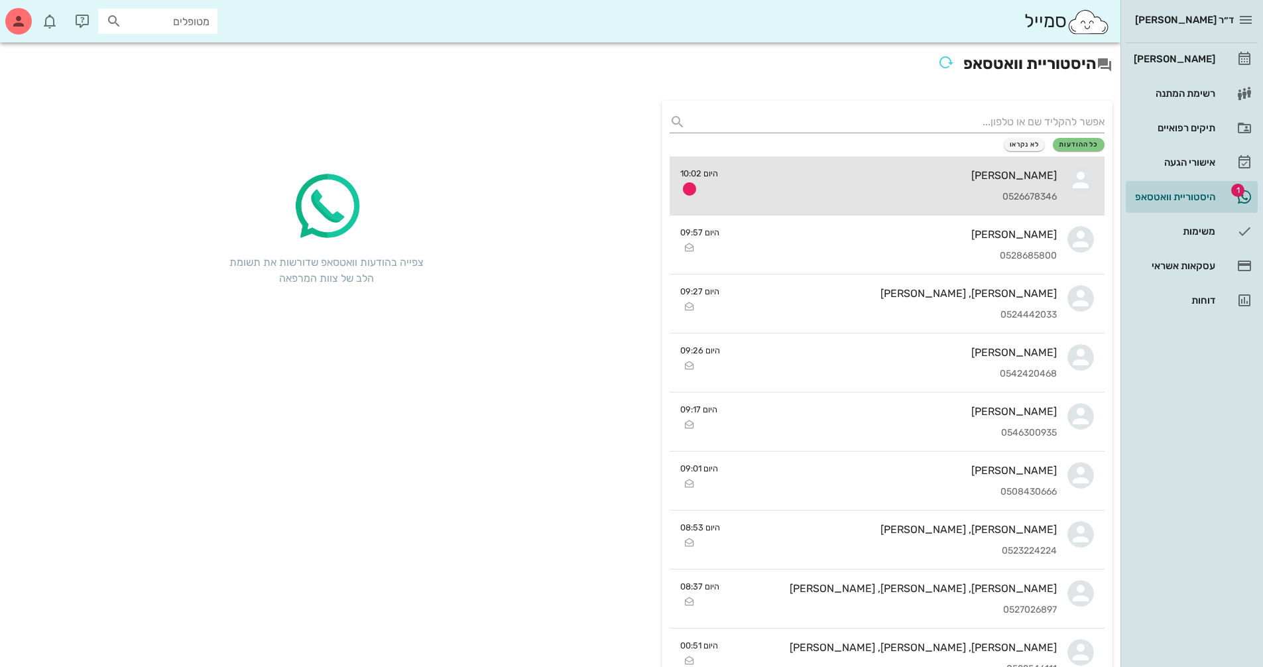
click at [960, 202] on div "0526678346" at bounding box center [892, 197] width 328 height 11
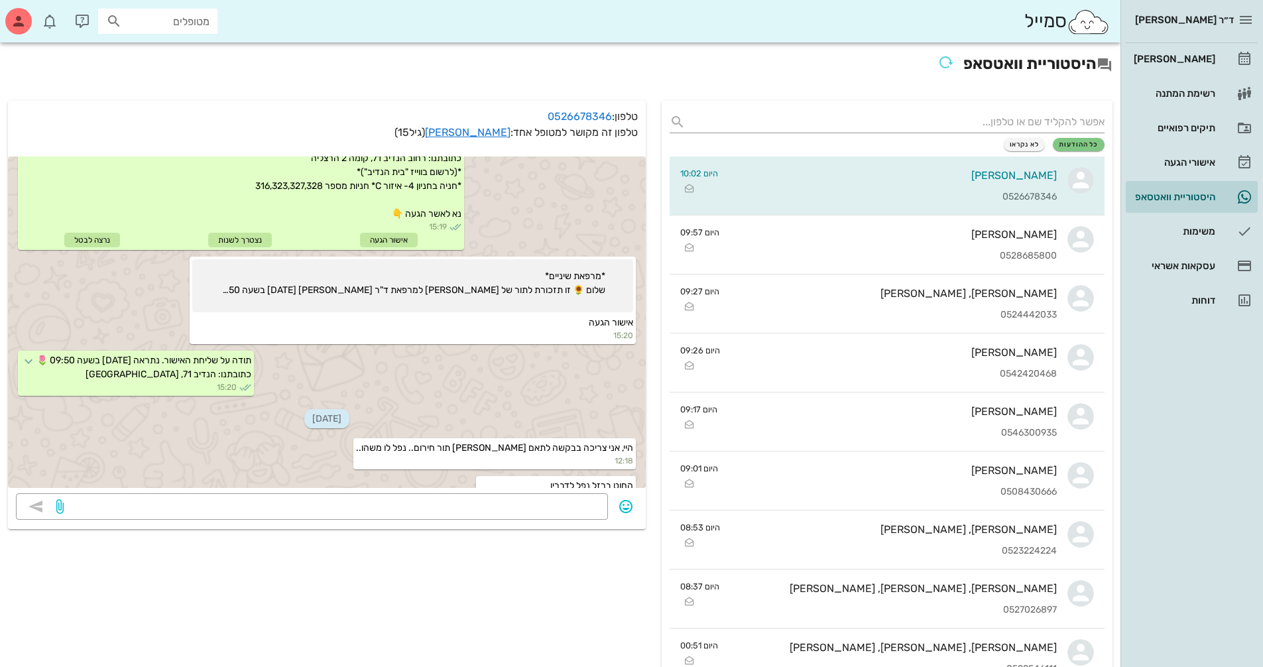
scroll to position [66, 0]
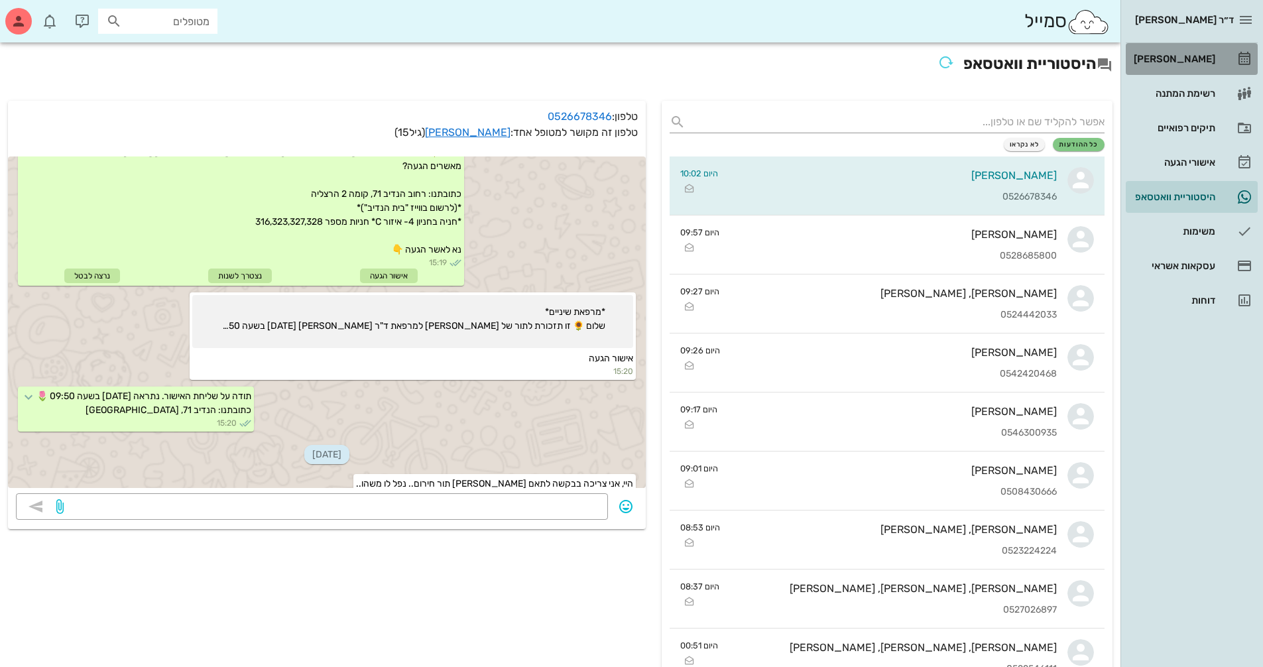
click at [1208, 46] on link "[PERSON_NAME]" at bounding box center [1191, 59] width 132 height 32
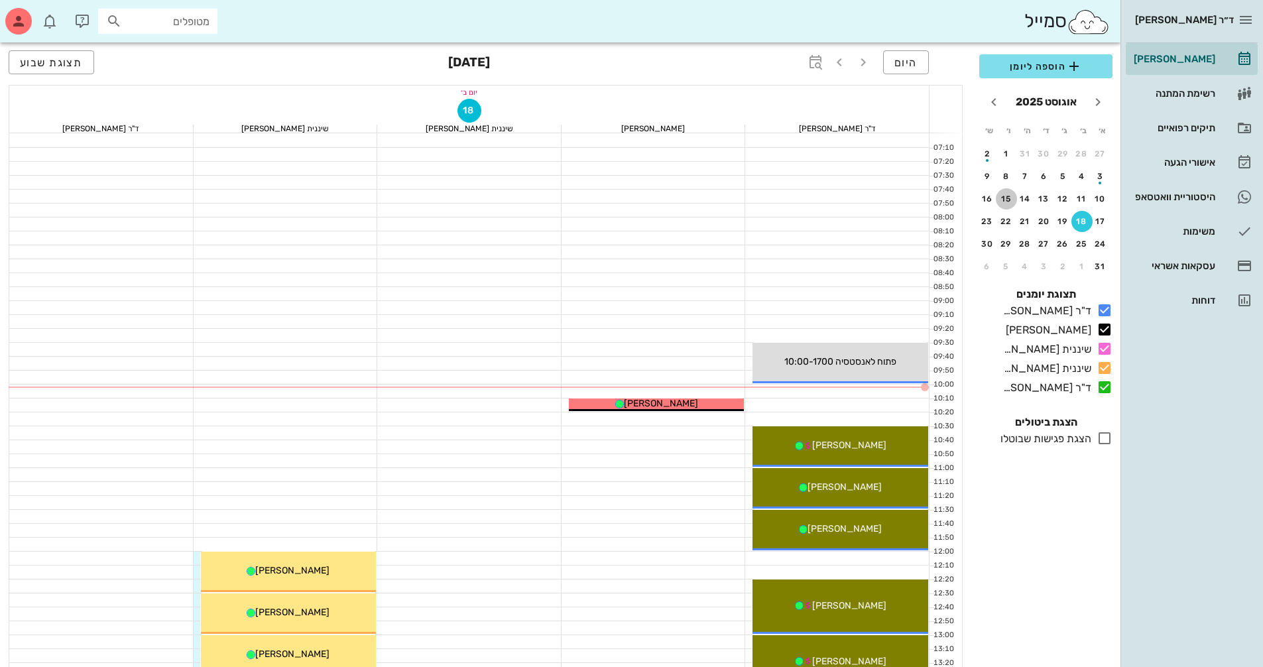
click at [1003, 201] on div "15" at bounding box center [1005, 198] width 21 height 9
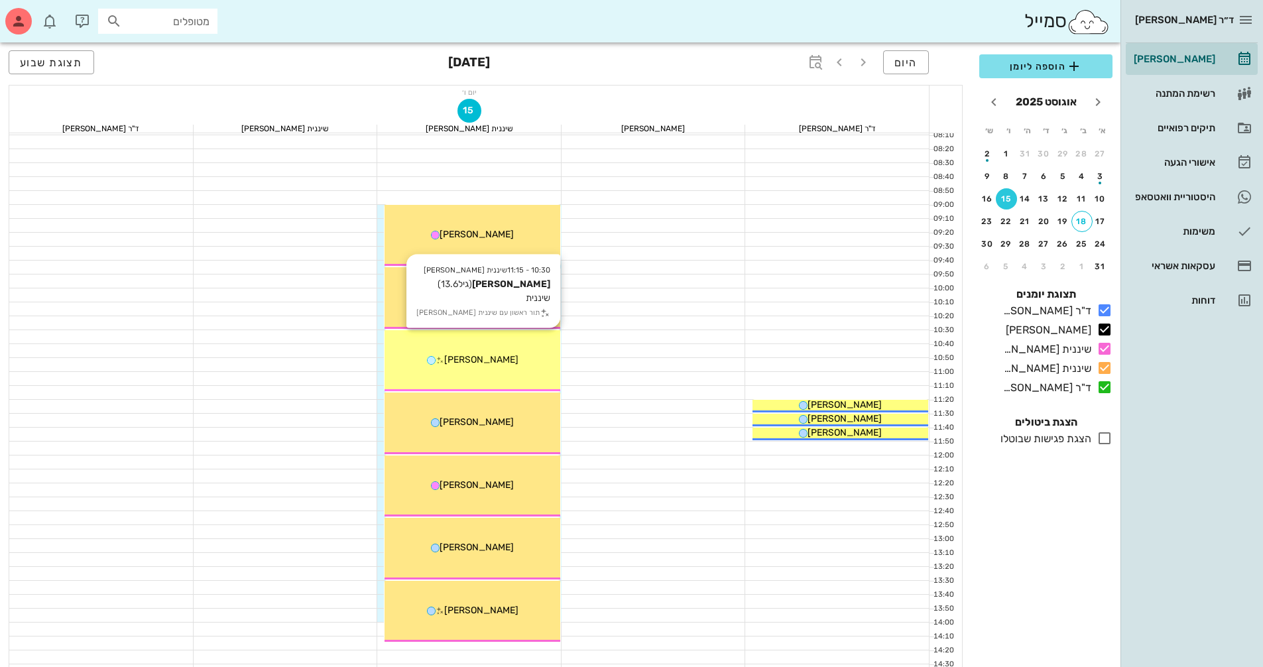
scroll to position [133, 0]
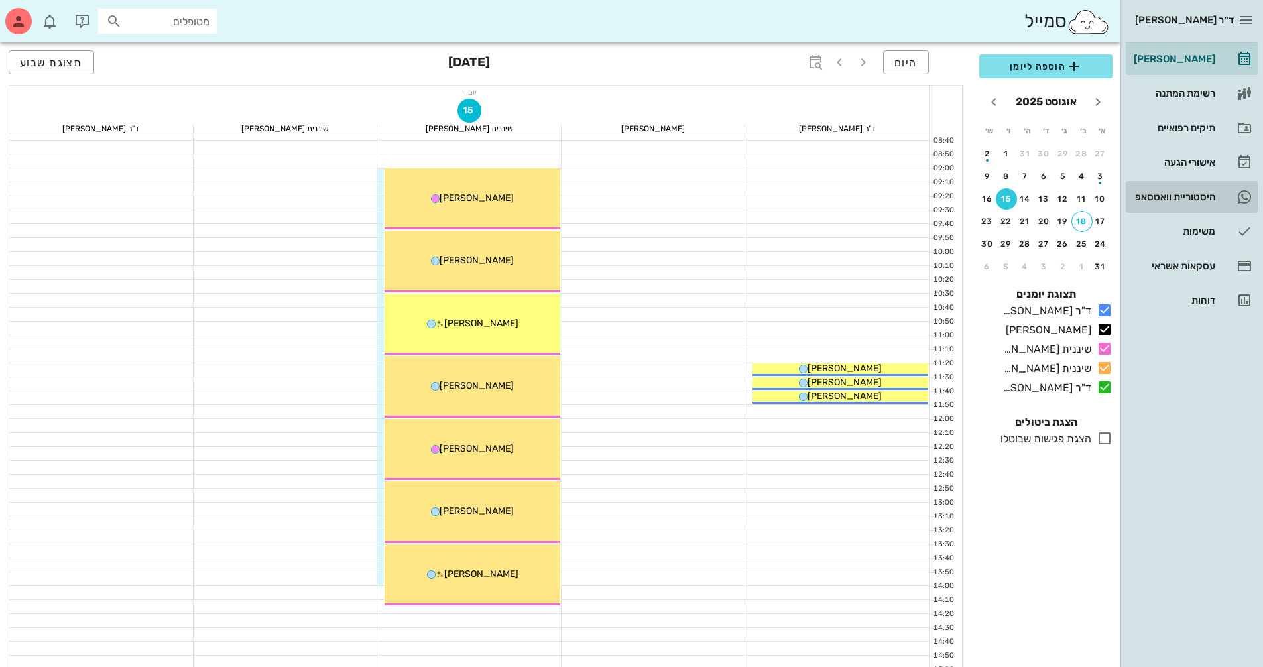
click at [1187, 190] on div "היסטוריית וואטסאפ" at bounding box center [1173, 196] width 84 height 21
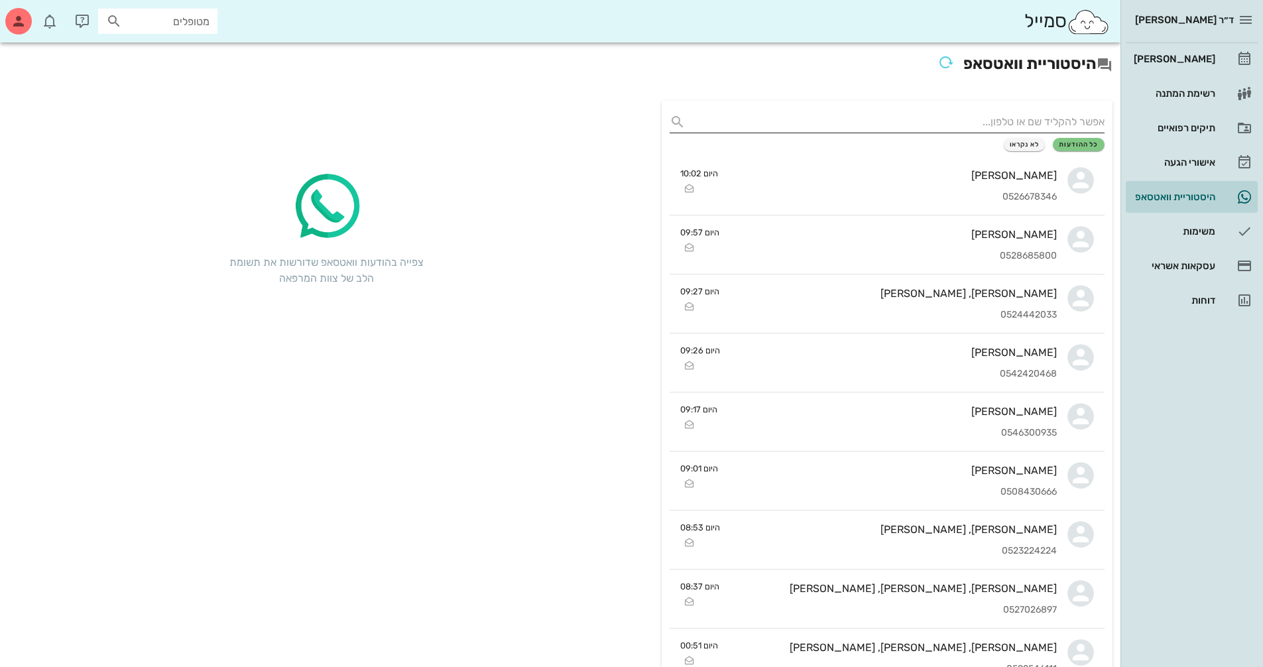
click at [1065, 121] on input "text" at bounding box center [898, 121] width 414 height 21
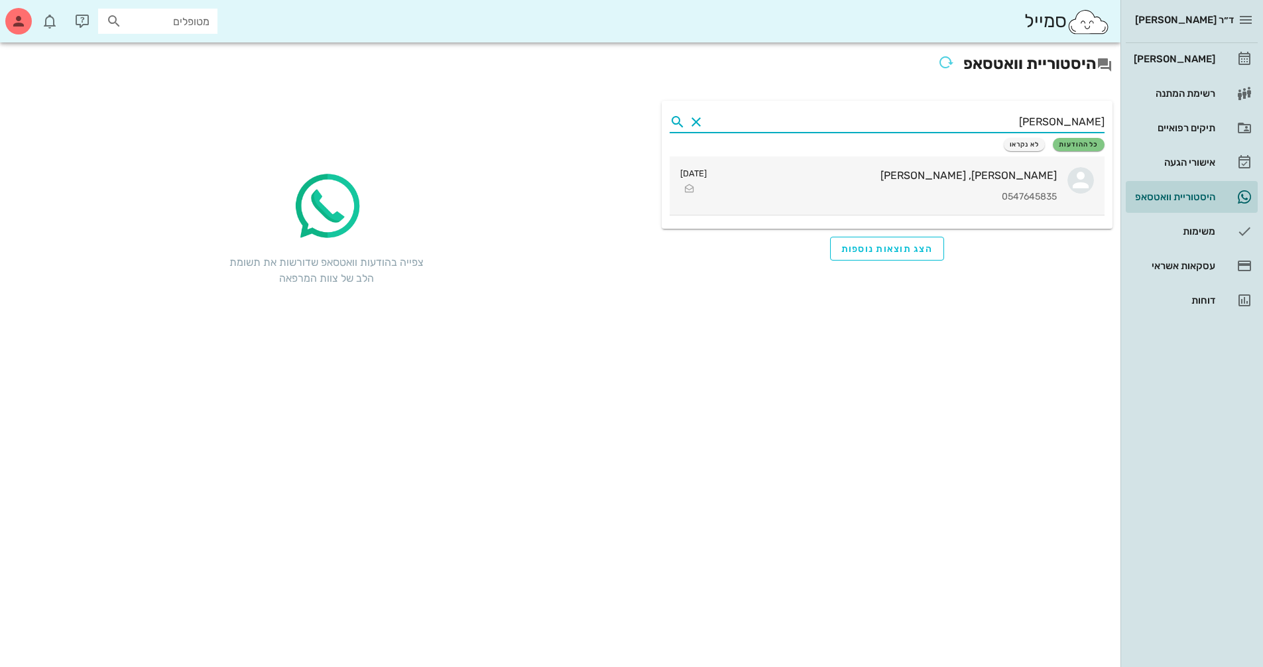
type input "[PERSON_NAME]"
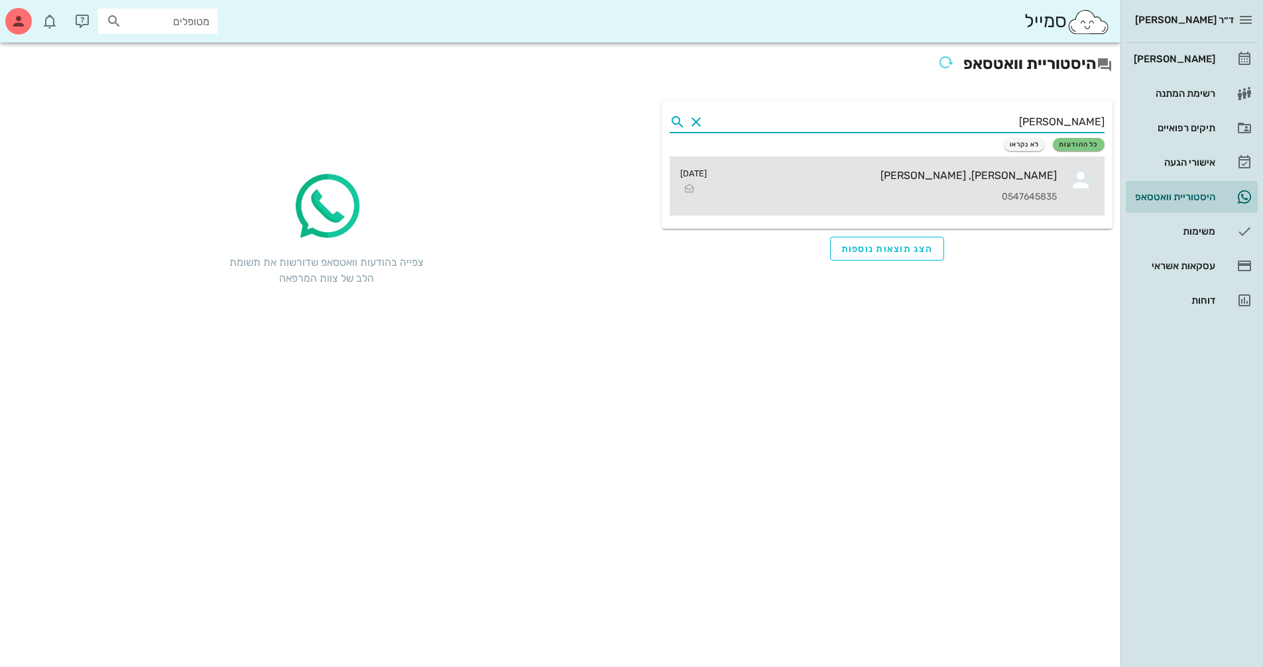
click at [811, 201] on div "0547645835" at bounding box center [886, 197] width 339 height 11
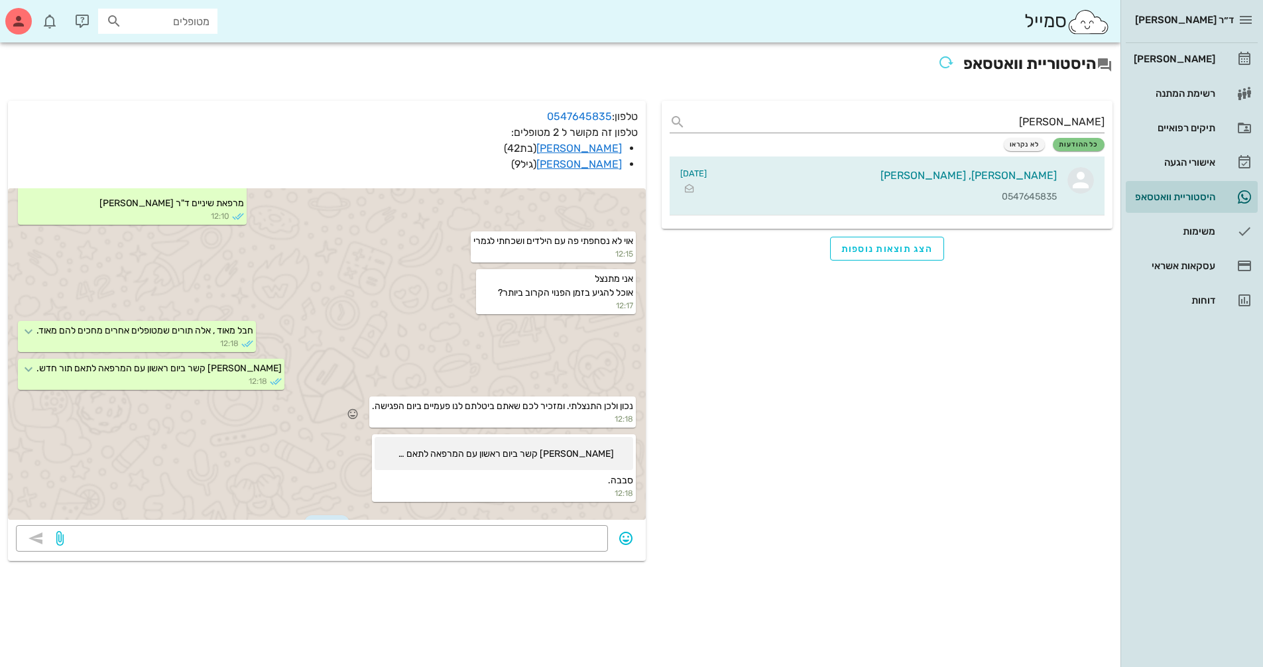
scroll to position [447, 0]
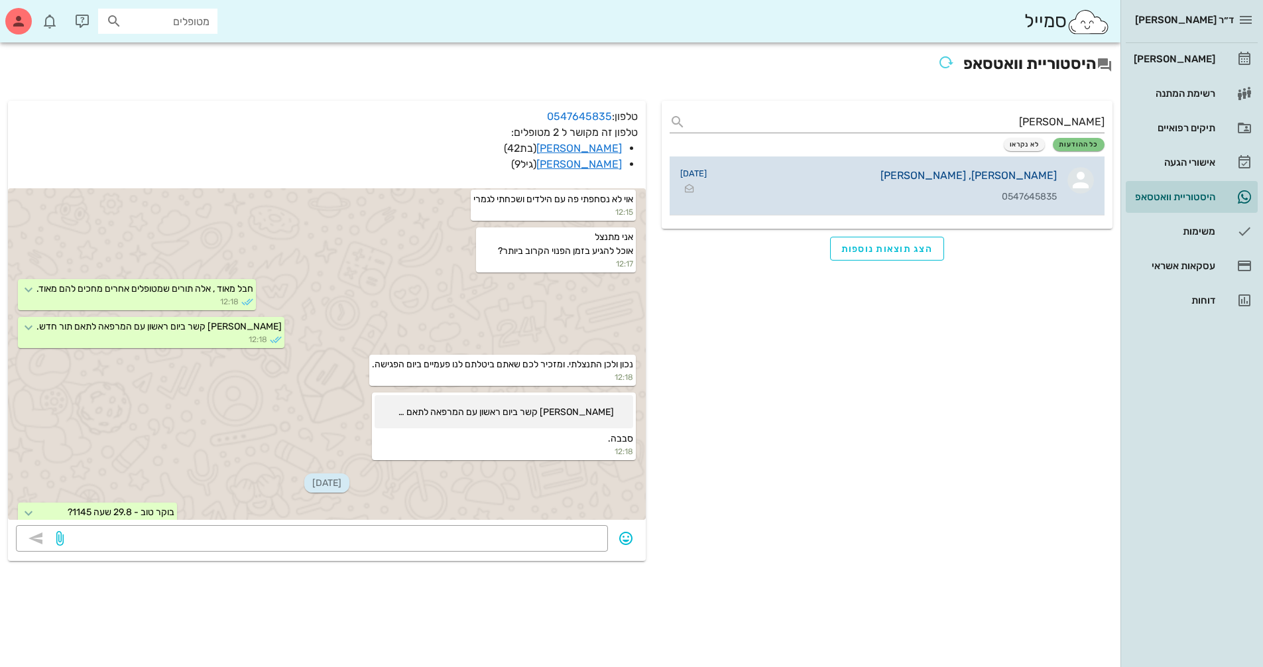
click at [1024, 165] on div "[PERSON_NAME], [PERSON_NAME] 0547645835" at bounding box center [886, 185] width 339 height 58
click at [1004, 175] on div "[PERSON_NAME], [PERSON_NAME]" at bounding box center [886, 175] width 339 height 13
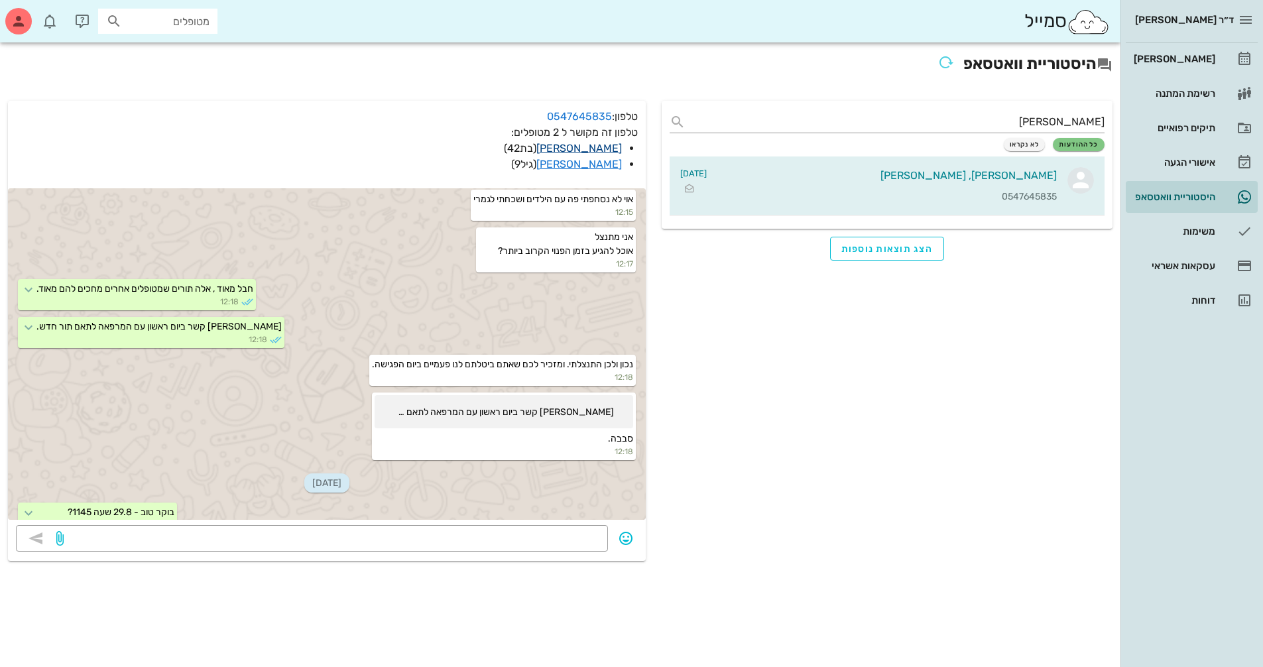
click at [595, 146] on link "[PERSON_NAME]" at bounding box center [578, 148] width 85 height 13
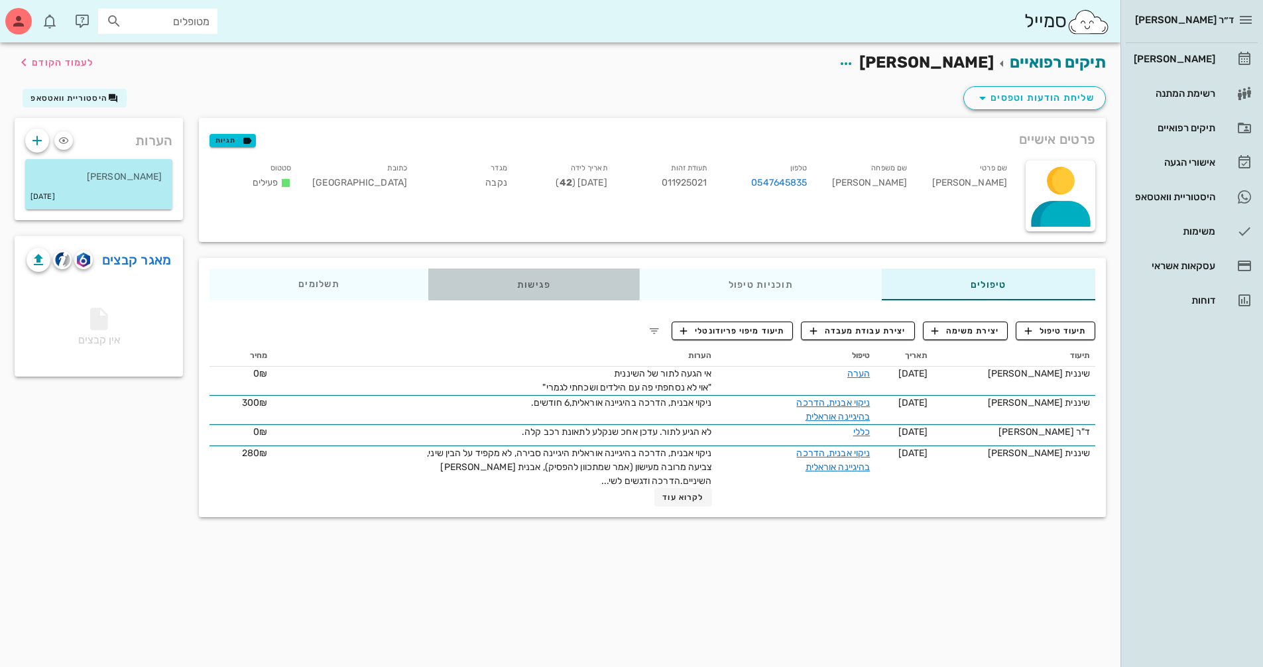
click at [542, 276] on div "פגישות" at bounding box center [533, 284] width 211 height 32
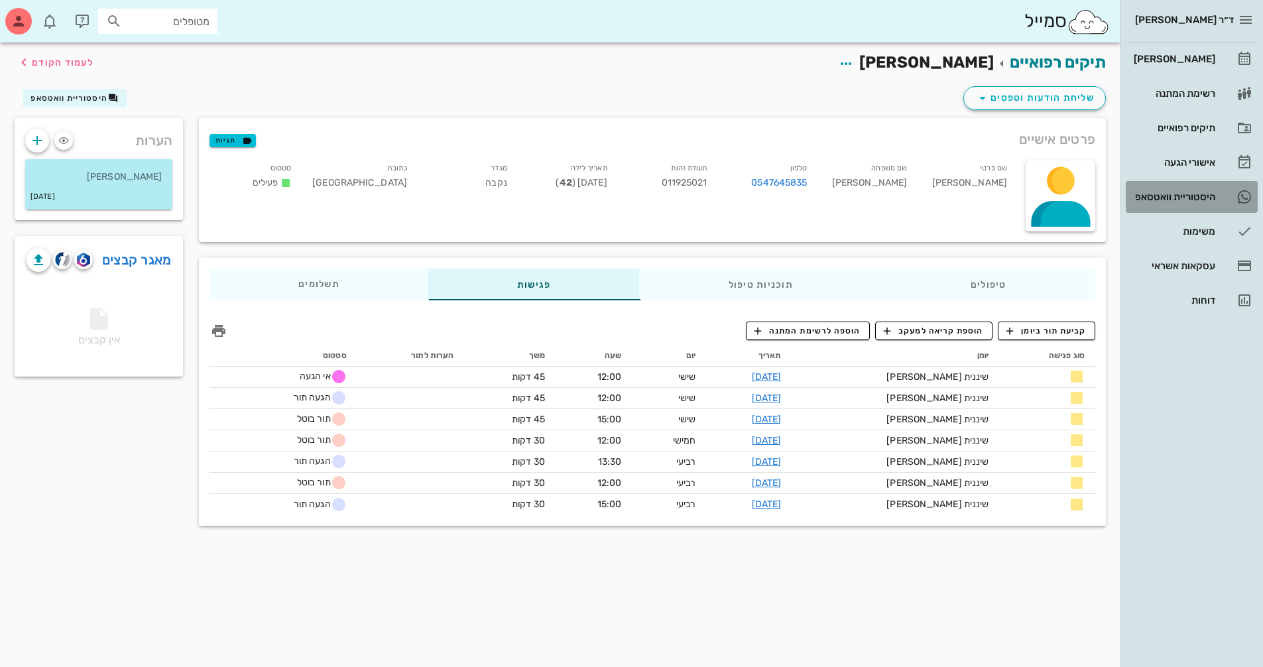
click at [1200, 196] on div "היסטוריית וואטסאפ" at bounding box center [1173, 197] width 84 height 11
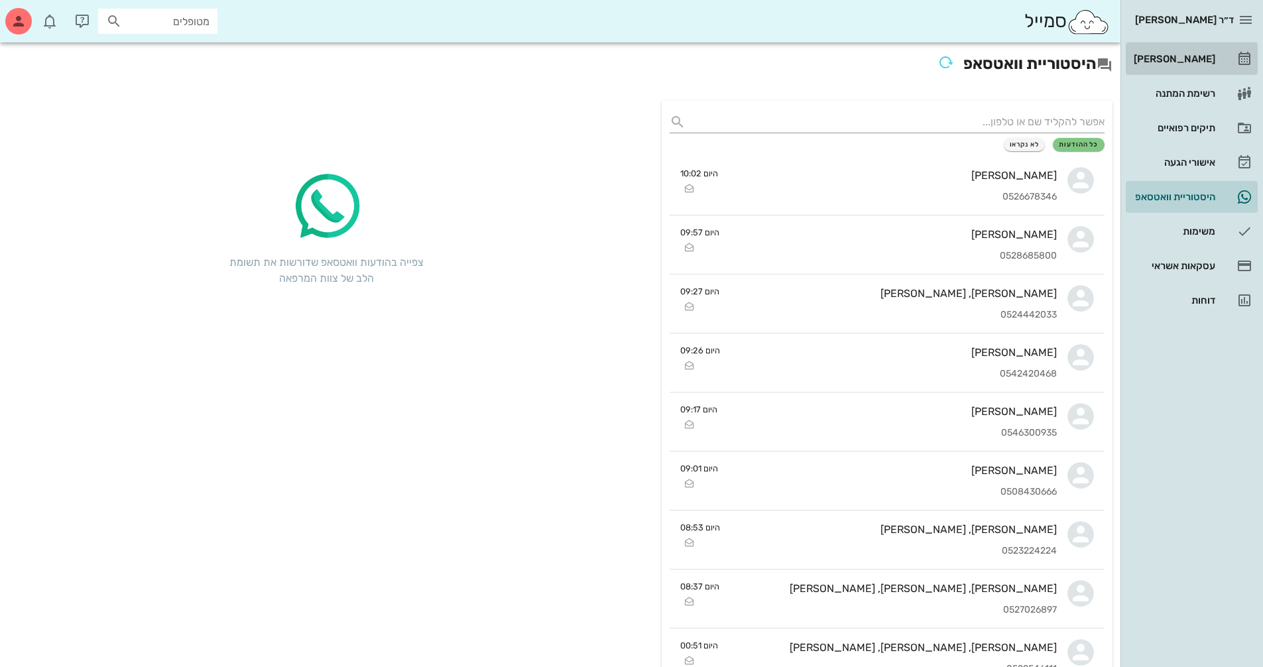
click at [1193, 56] on div "[PERSON_NAME]" at bounding box center [1173, 59] width 84 height 11
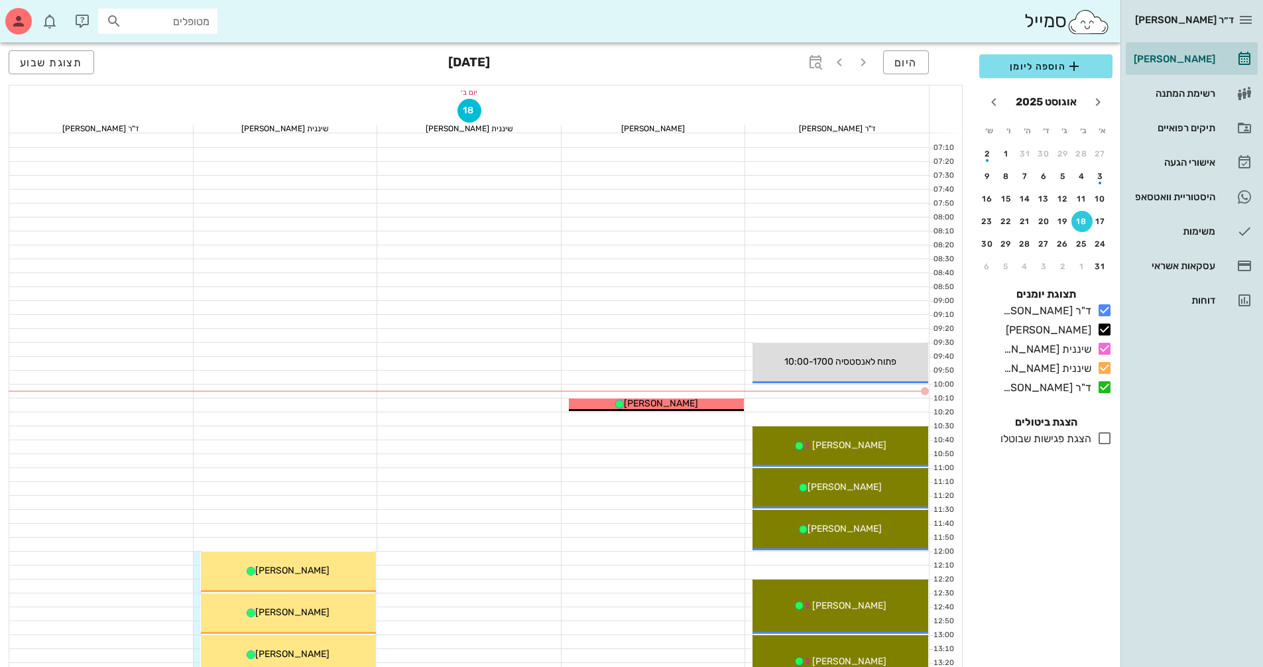
click at [192, 21] on input "מטופלים" at bounding box center [167, 21] width 85 height 17
click at [1201, 199] on div "היסטוריית וואטסאפ" at bounding box center [1173, 197] width 84 height 11
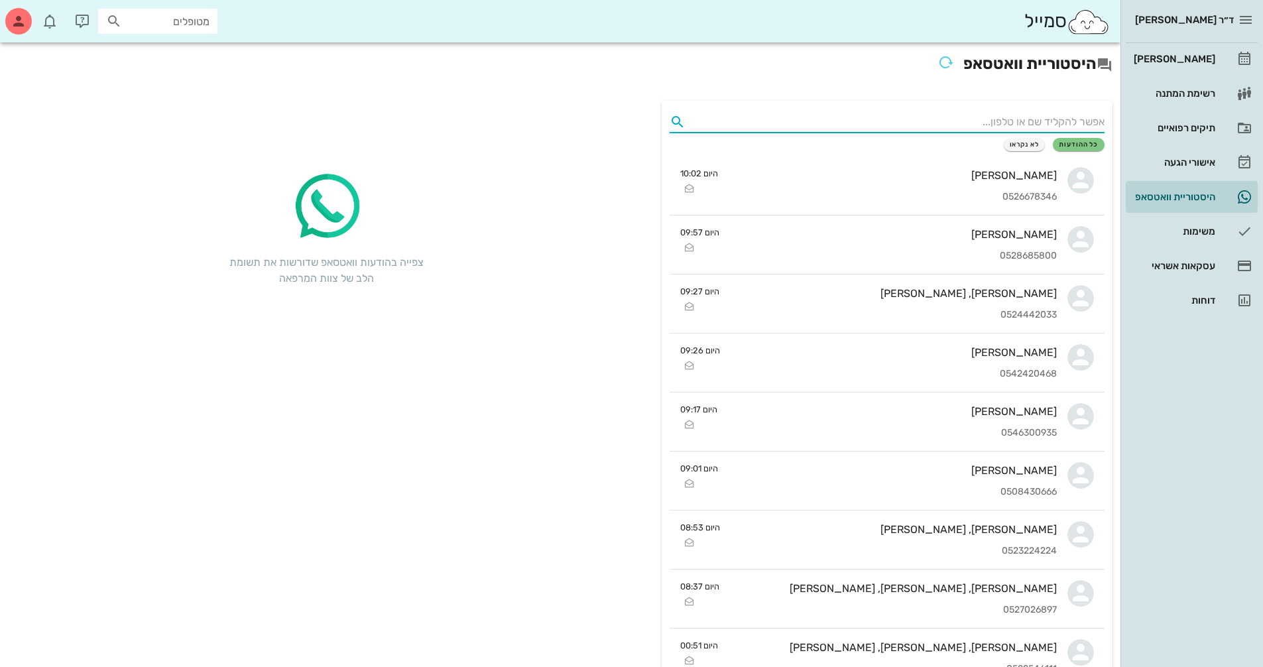
click at [1060, 119] on input "text" at bounding box center [898, 121] width 414 height 21
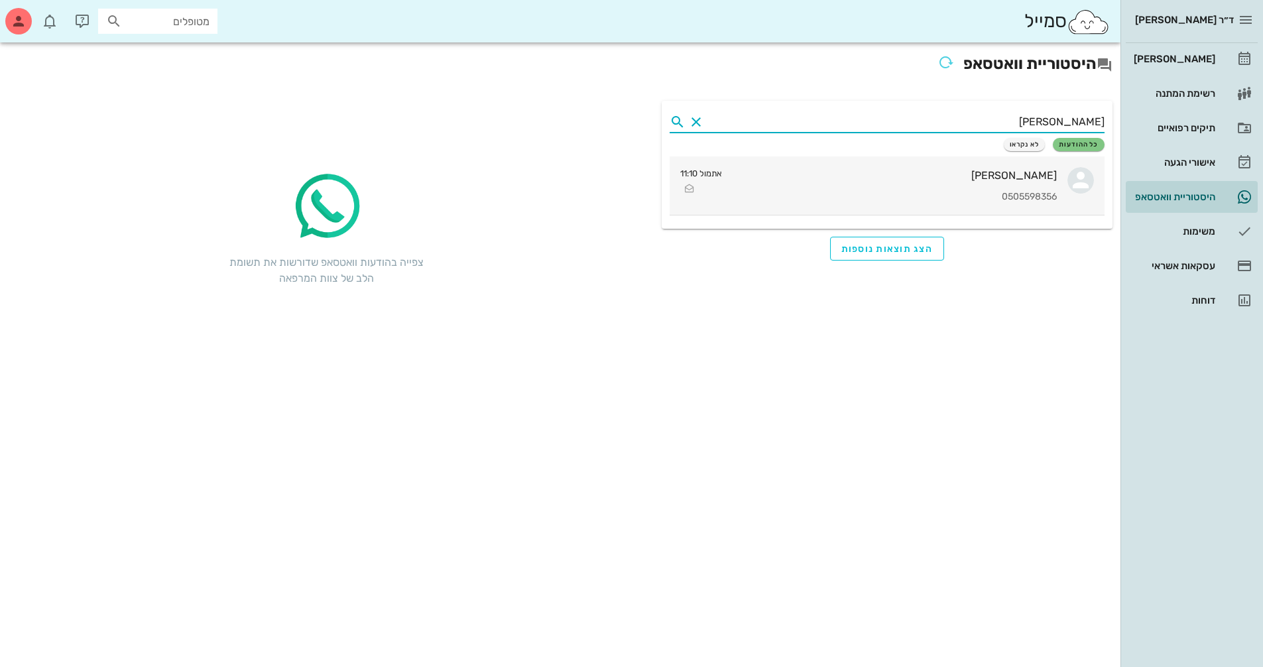
type input "[PERSON_NAME]"
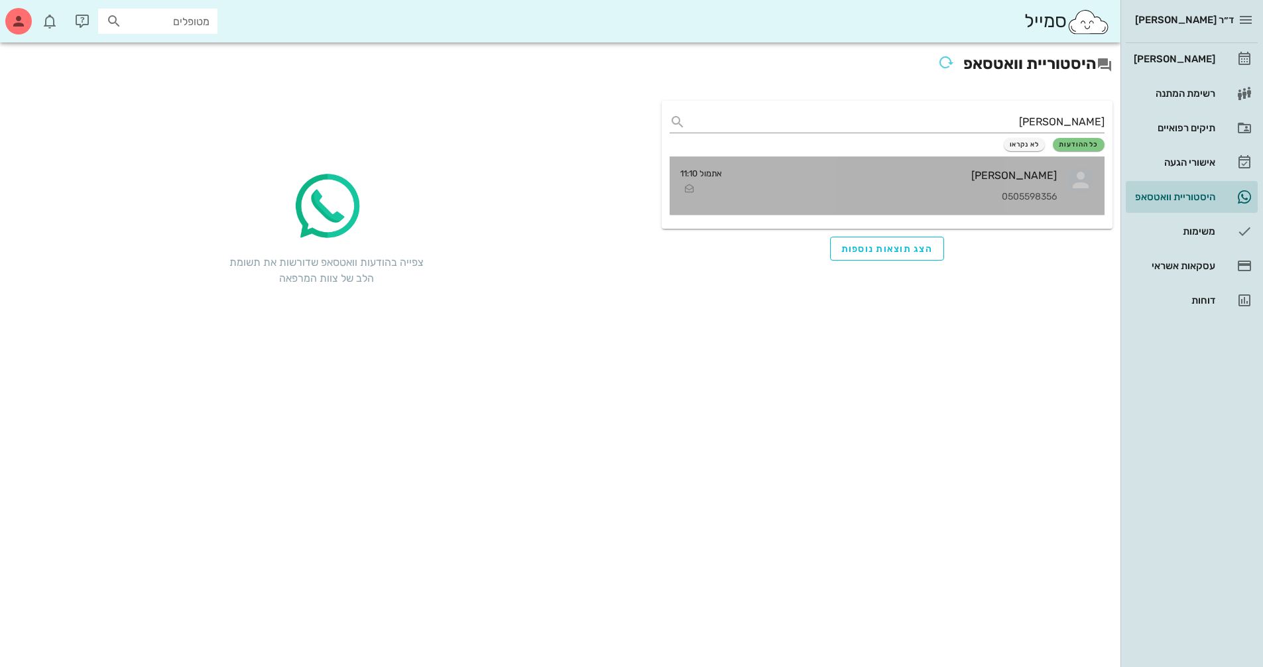
click at [944, 192] on div "0505598356" at bounding box center [894, 197] width 324 height 11
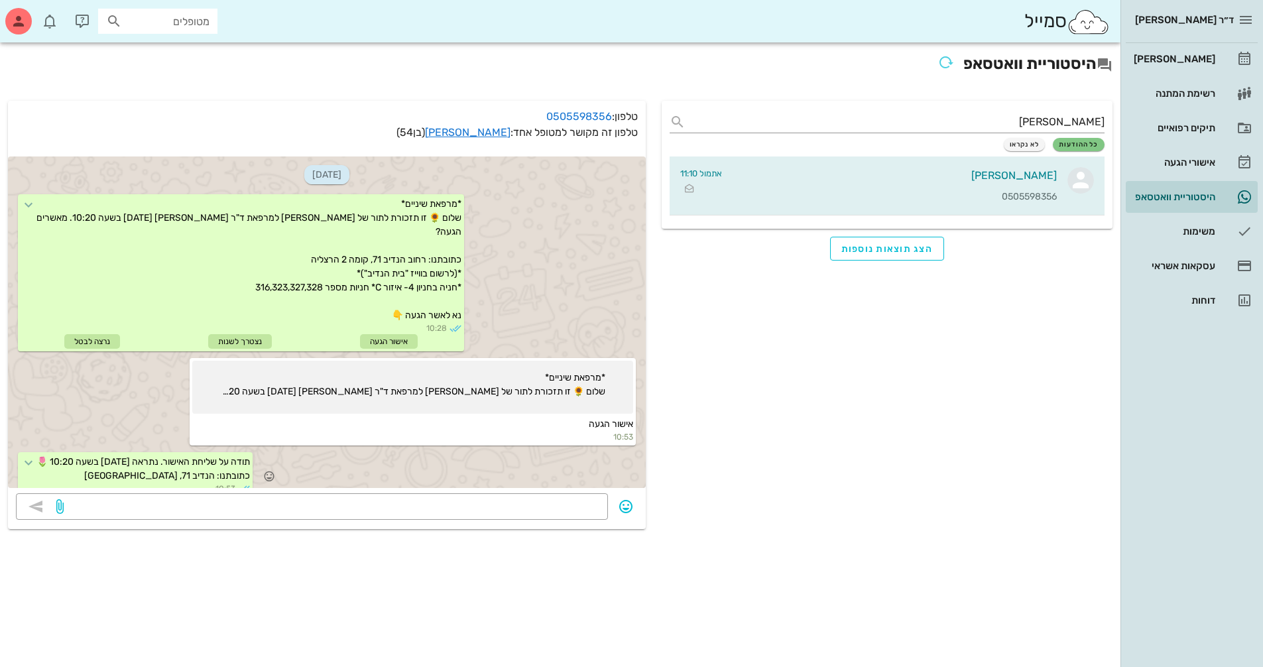
scroll to position [292, 0]
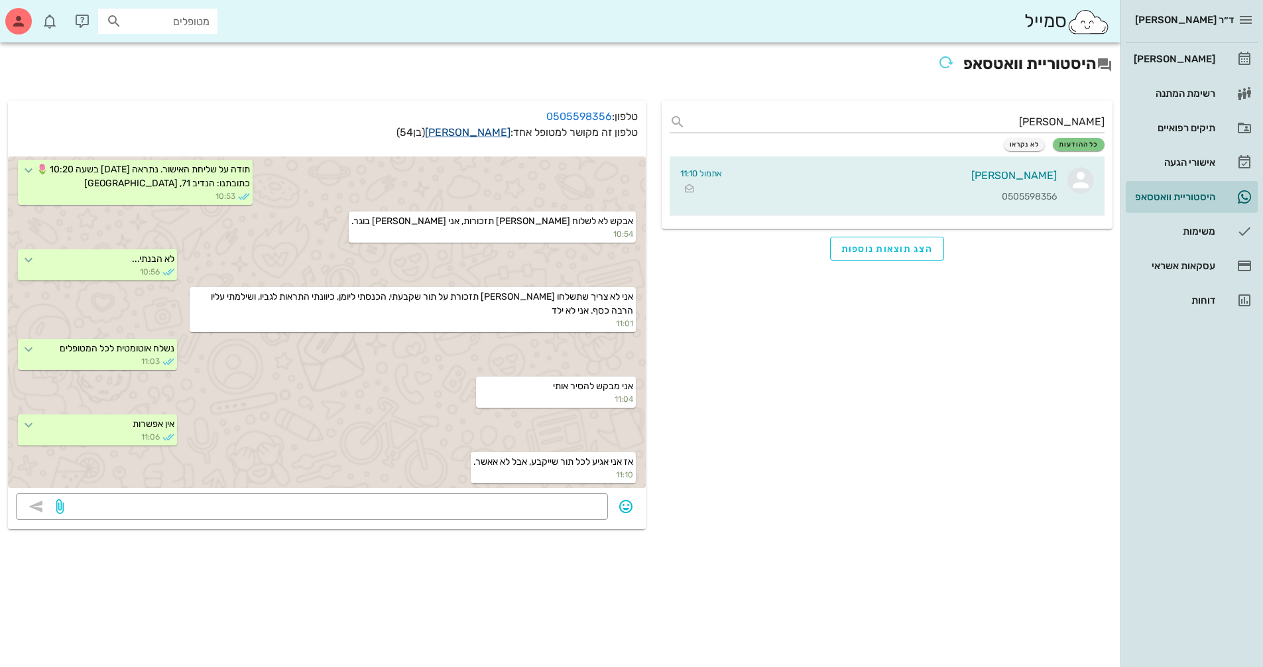
click at [494, 131] on link "[PERSON_NAME]" at bounding box center [467, 132] width 85 height 13
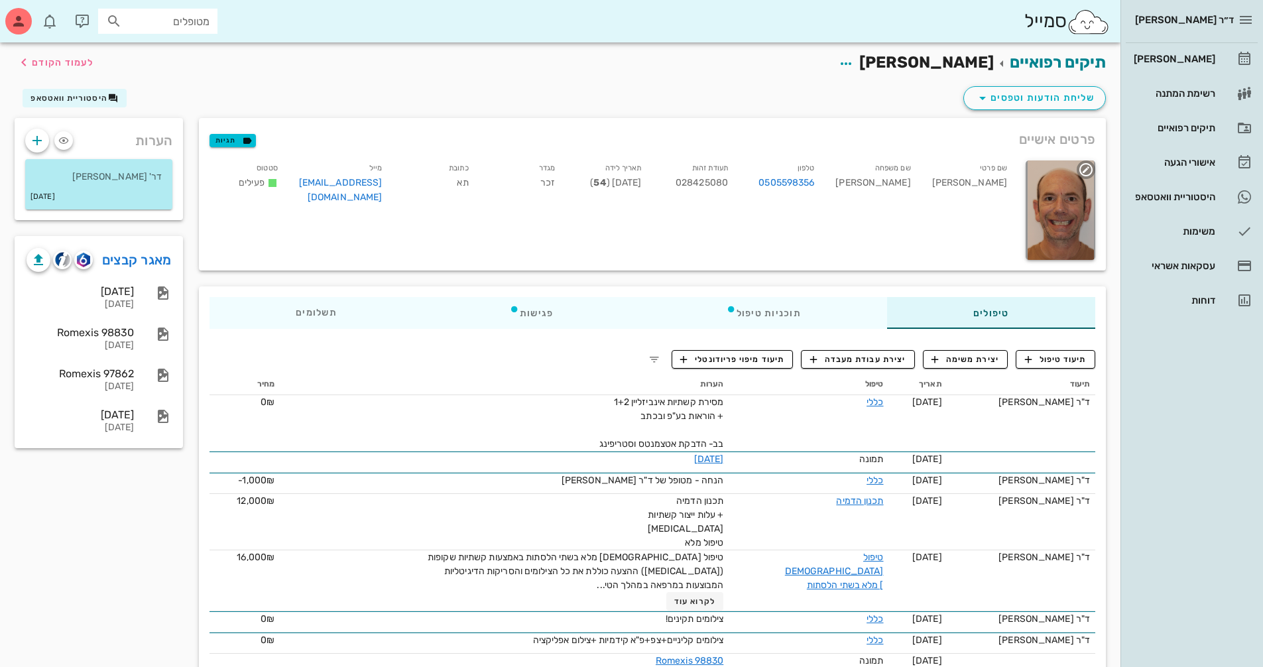
click at [1059, 217] on div at bounding box center [1060, 209] width 70 height 99
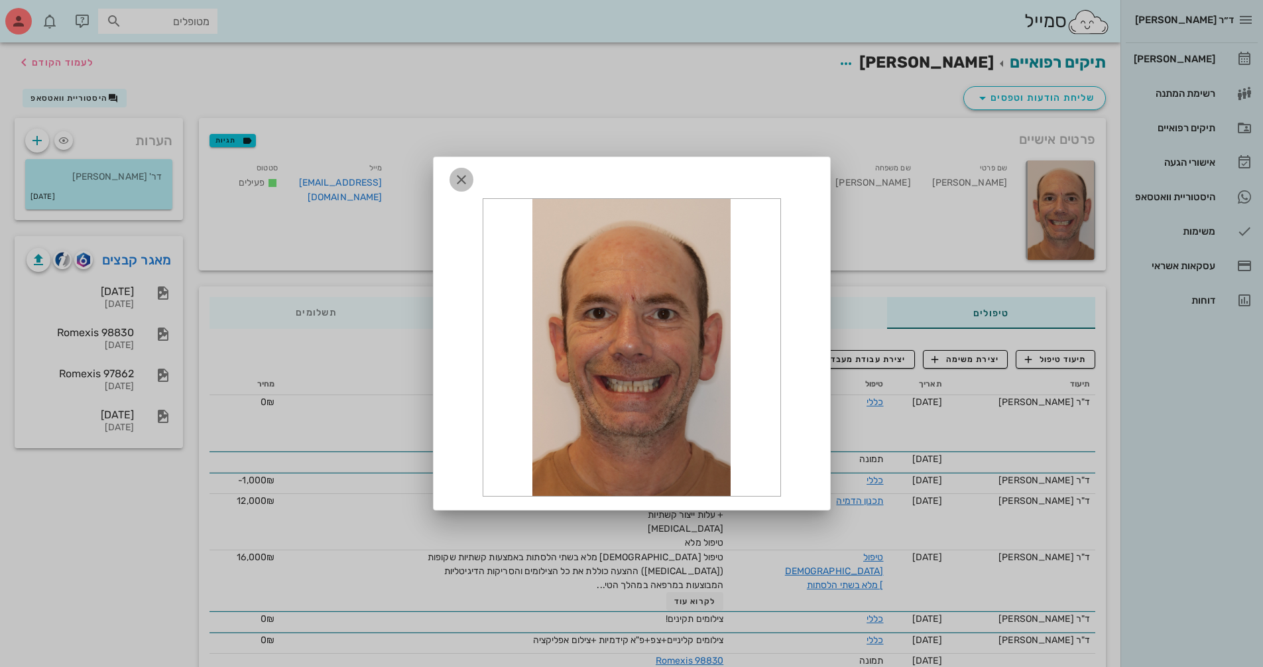
click at [457, 175] on icon "button" at bounding box center [461, 180] width 16 height 16
